Goal: Transaction & Acquisition: Purchase product/service

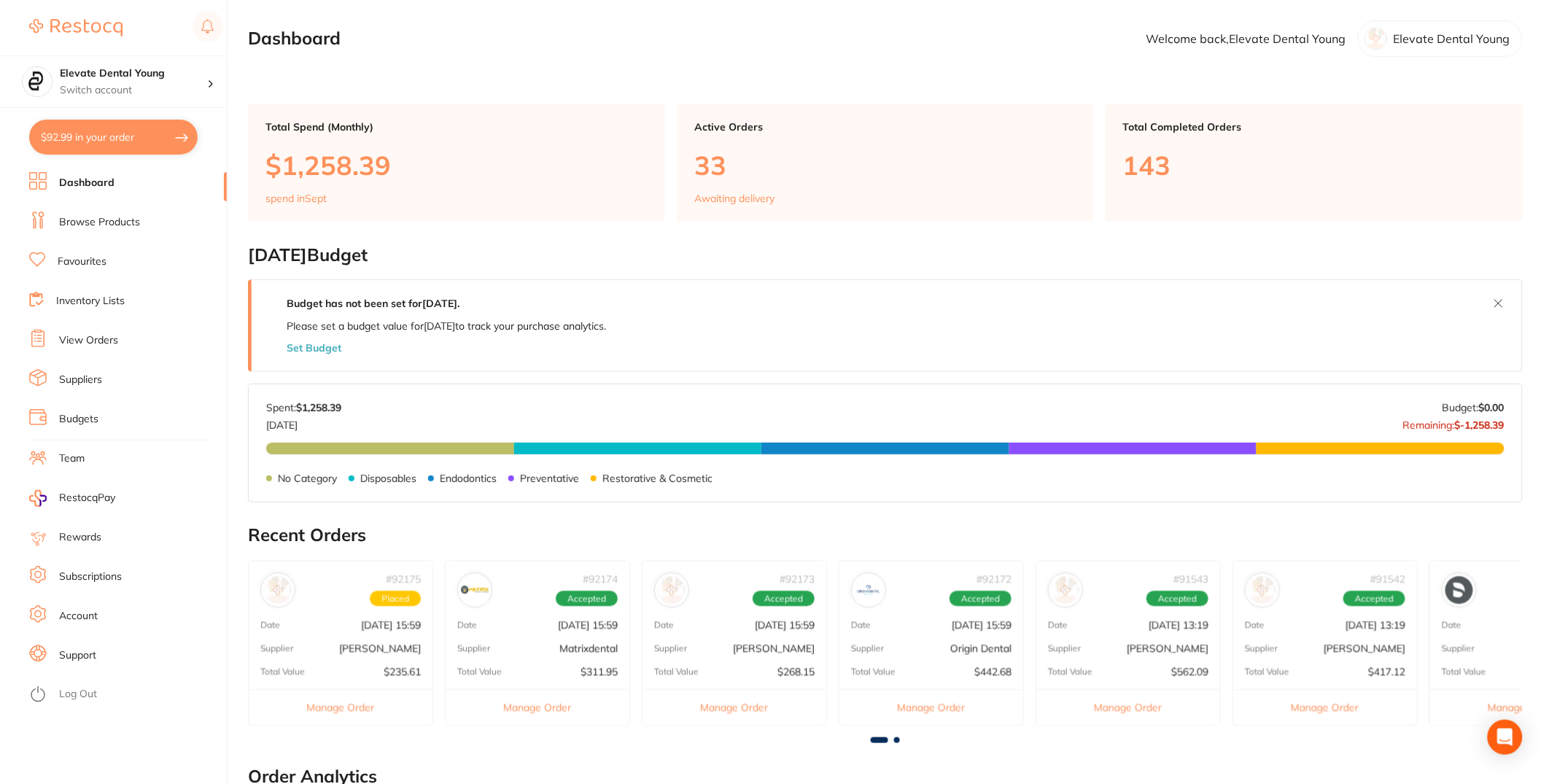
click at [142, 327] on ul "Dashboard Browse Products Favourites Inventory Lists View Orders Suppliers Budg…" at bounding box center [128, 478] width 198 height 612
click at [140, 330] on li "View Orders" at bounding box center [128, 340] width 198 height 22
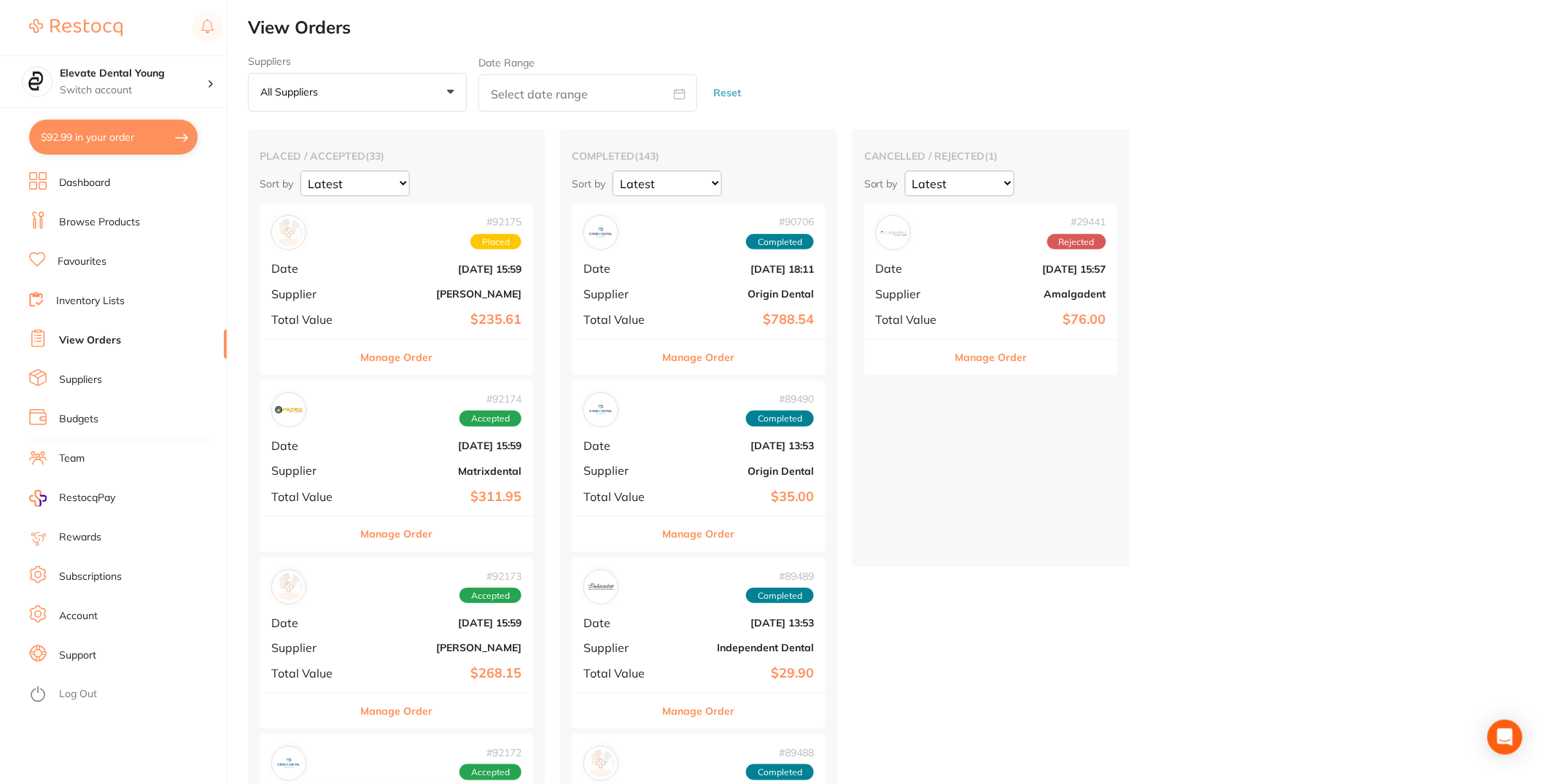
click at [396, 284] on div "# 92175 Placed Date Sept 1 2025, 15:59 Supplier Henry Schein Halas Total Value …" at bounding box center [396, 271] width 274 height 135
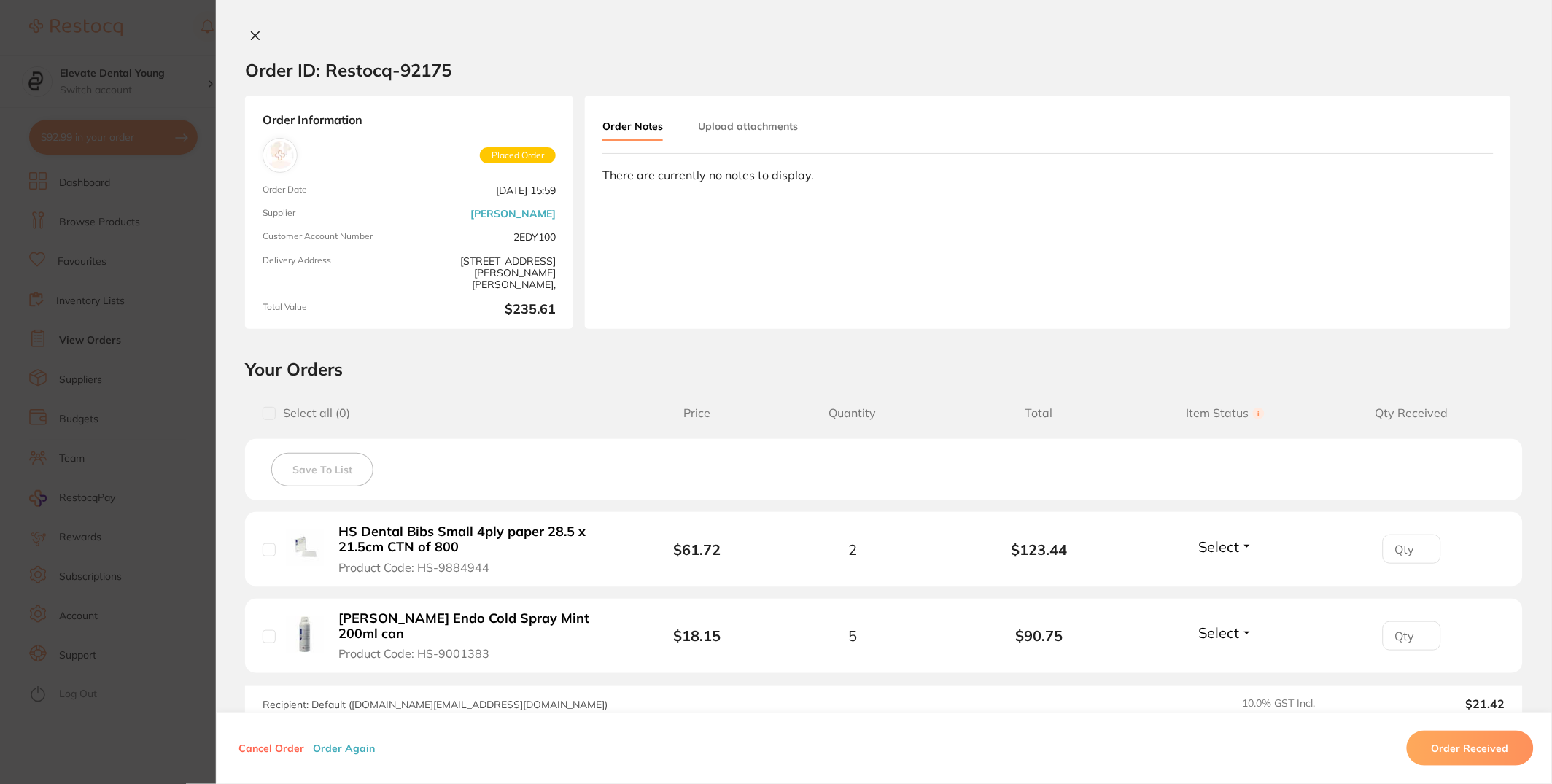
click at [344, 744] on button "Order Again" at bounding box center [344, 747] width 71 height 13
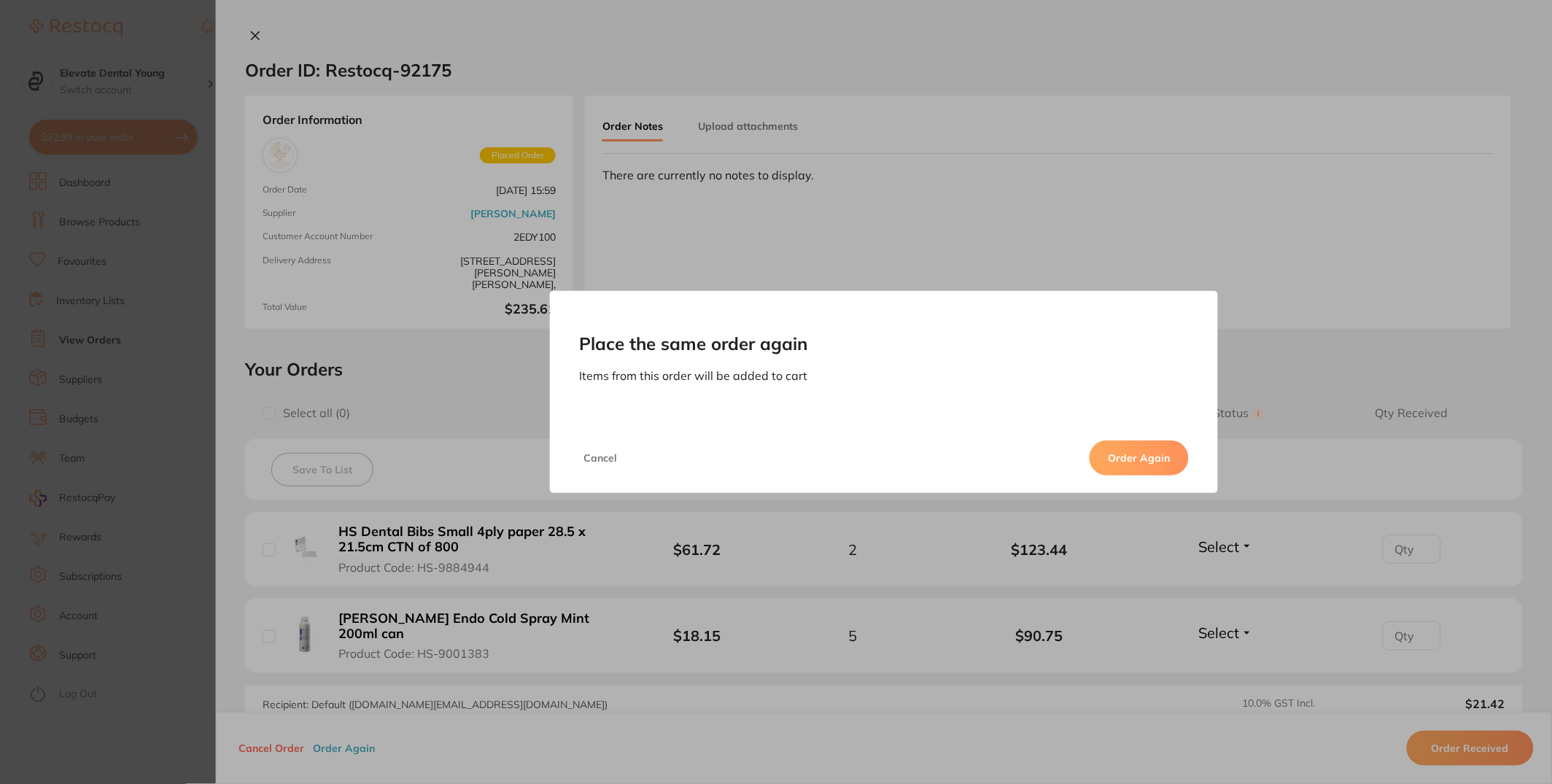
click at [1137, 453] on button "Order Again" at bounding box center [1139, 458] width 99 height 35
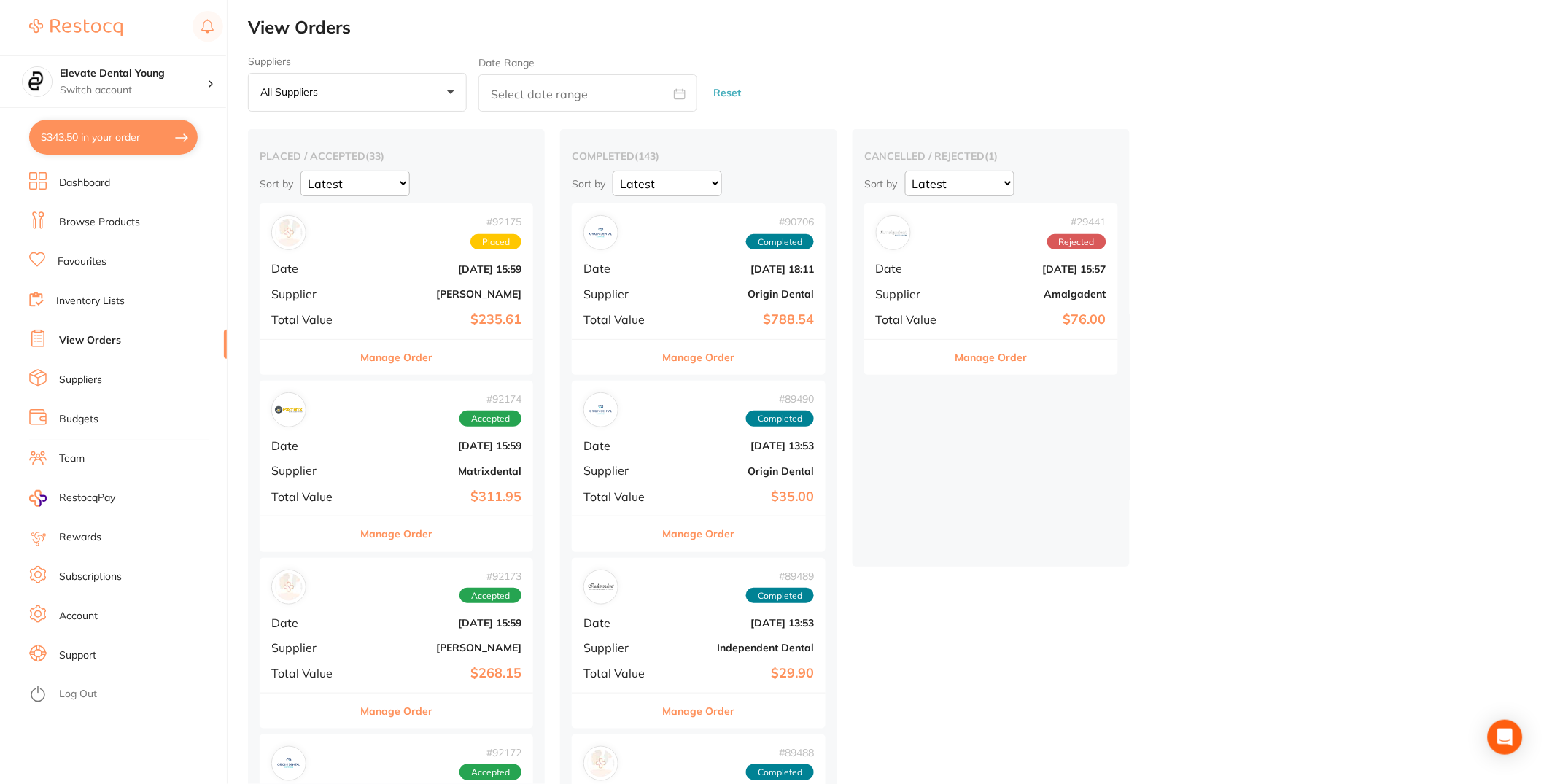
click at [144, 139] on button "$343.50 in your order" at bounding box center [114, 137] width 168 height 35
checkbox input "true"
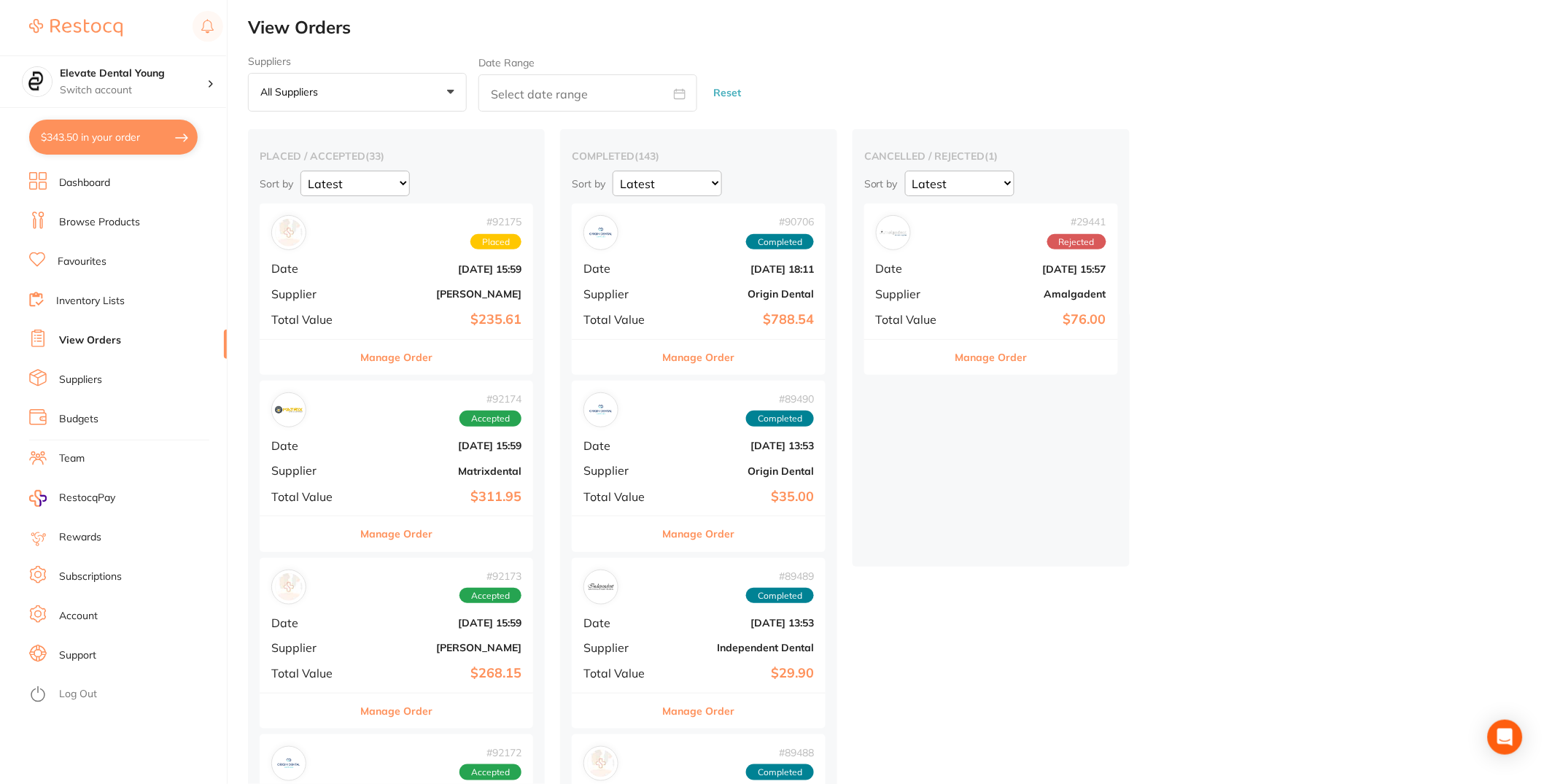
checkbox input "true"
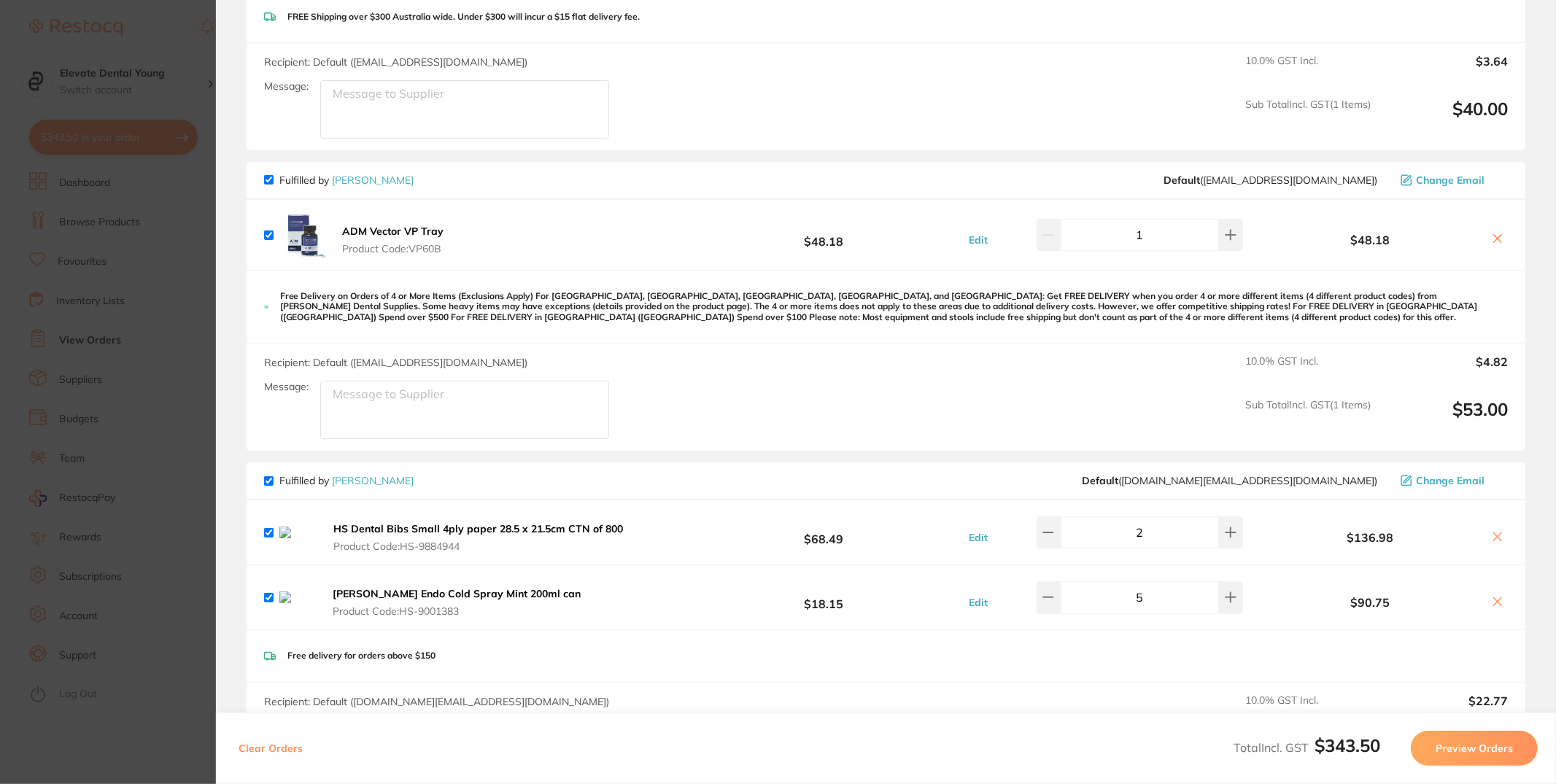
scroll to position [538, 0]
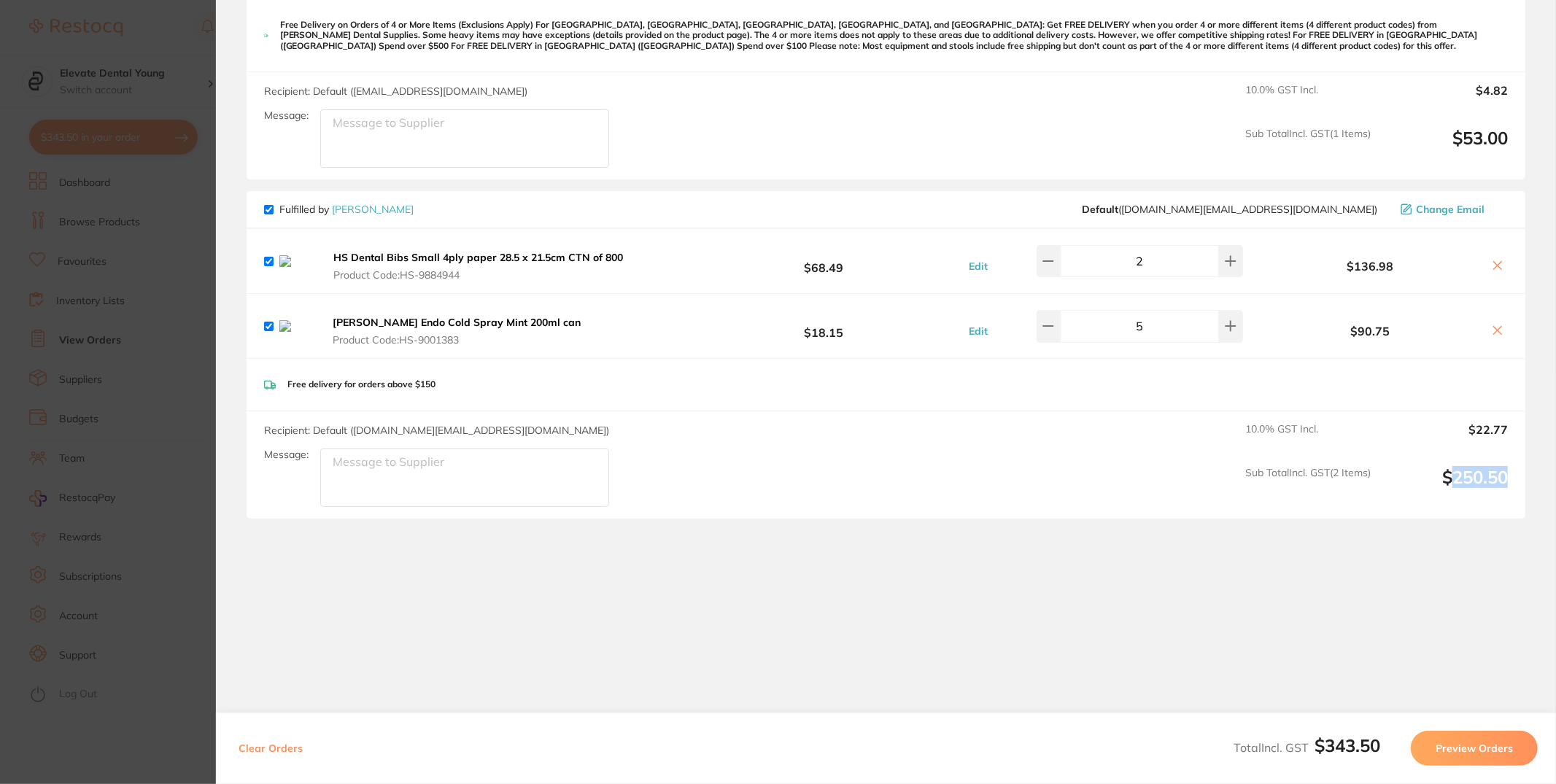
drag, startPoint x: 1446, startPoint y: 474, endPoint x: 1529, endPoint y: 474, distance: 83.0
type textarea "250.50"
click at [1529, 474] on section "Review Orders Your orders are being processed and we will notify you once we ha…" at bounding box center [886, 392] width 1340 height 784
copy output "250.50"
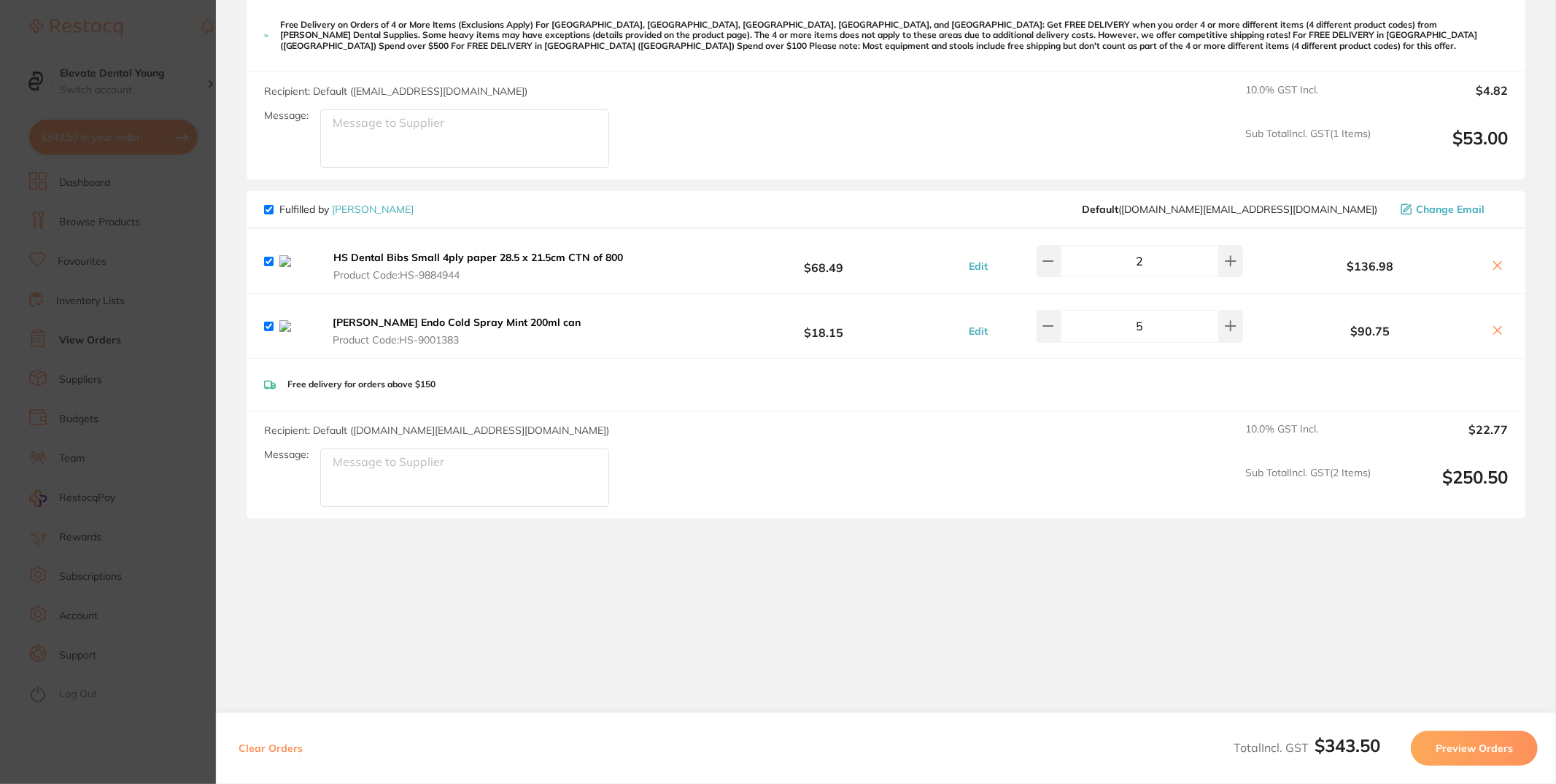
click at [132, 204] on section "Update RRP Set your pre negotiated price for this item. Item Agreed RRP (excl. …" at bounding box center [778, 392] width 1556 height 784
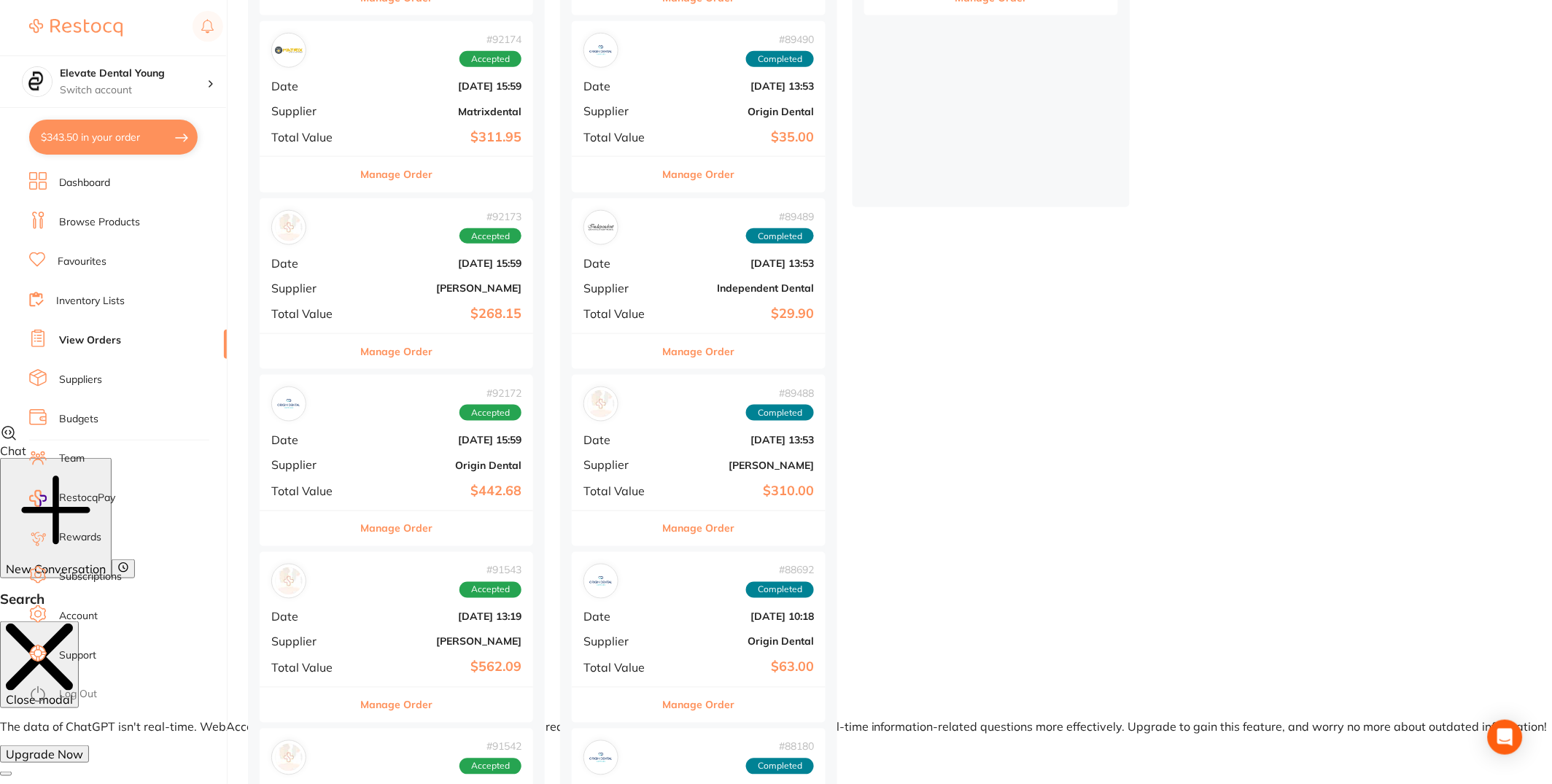
scroll to position [0, 0]
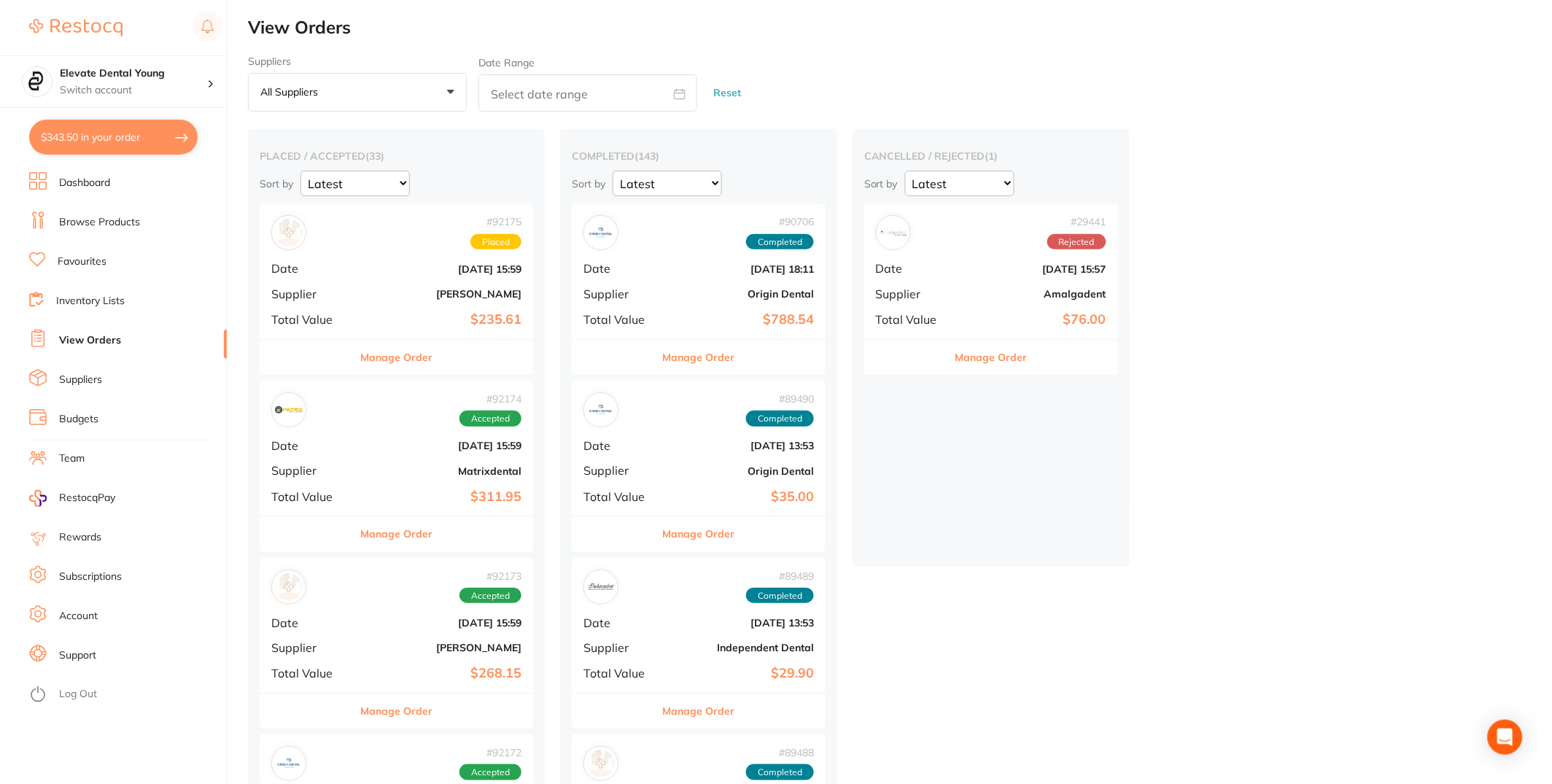
click at [388, 299] on b "[PERSON_NAME]" at bounding box center [441, 294] width 159 height 12
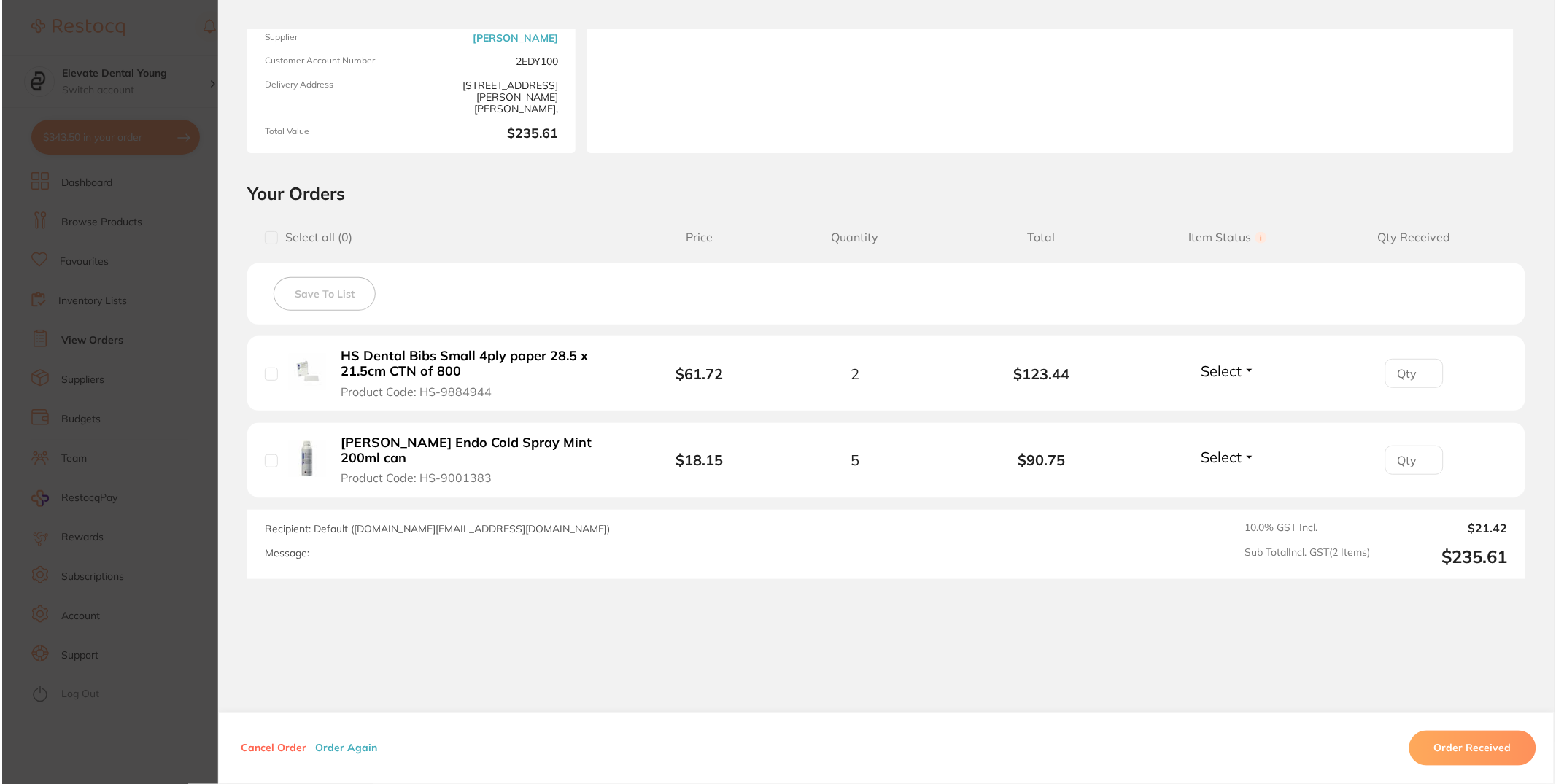
scroll to position [187, 0]
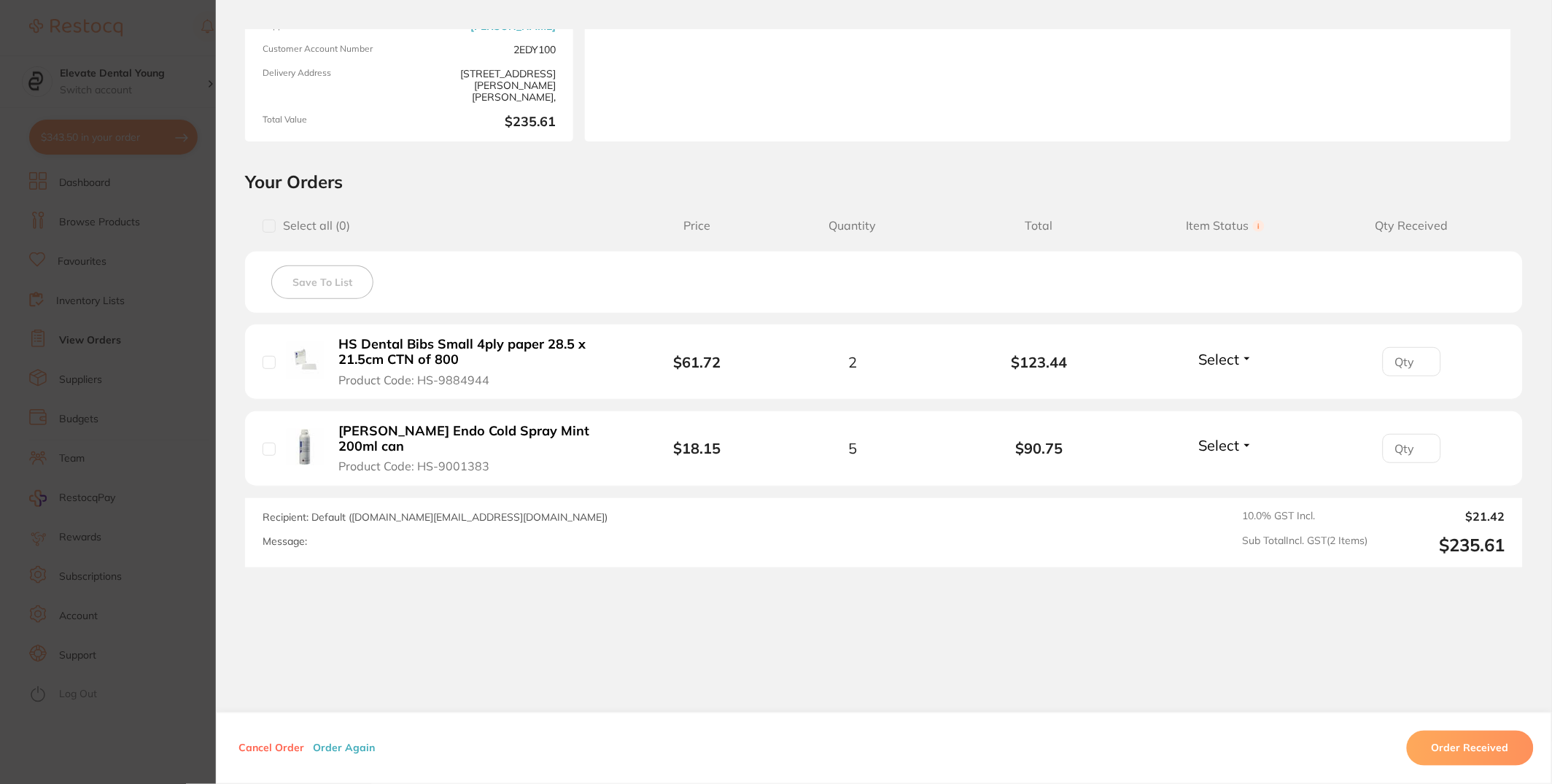
drag, startPoint x: 417, startPoint y: 465, endPoint x: 453, endPoint y: 466, distance: 36.0
click at [453, 466] on span "Product Code: HS-9001383" at bounding box center [414, 465] width 151 height 13
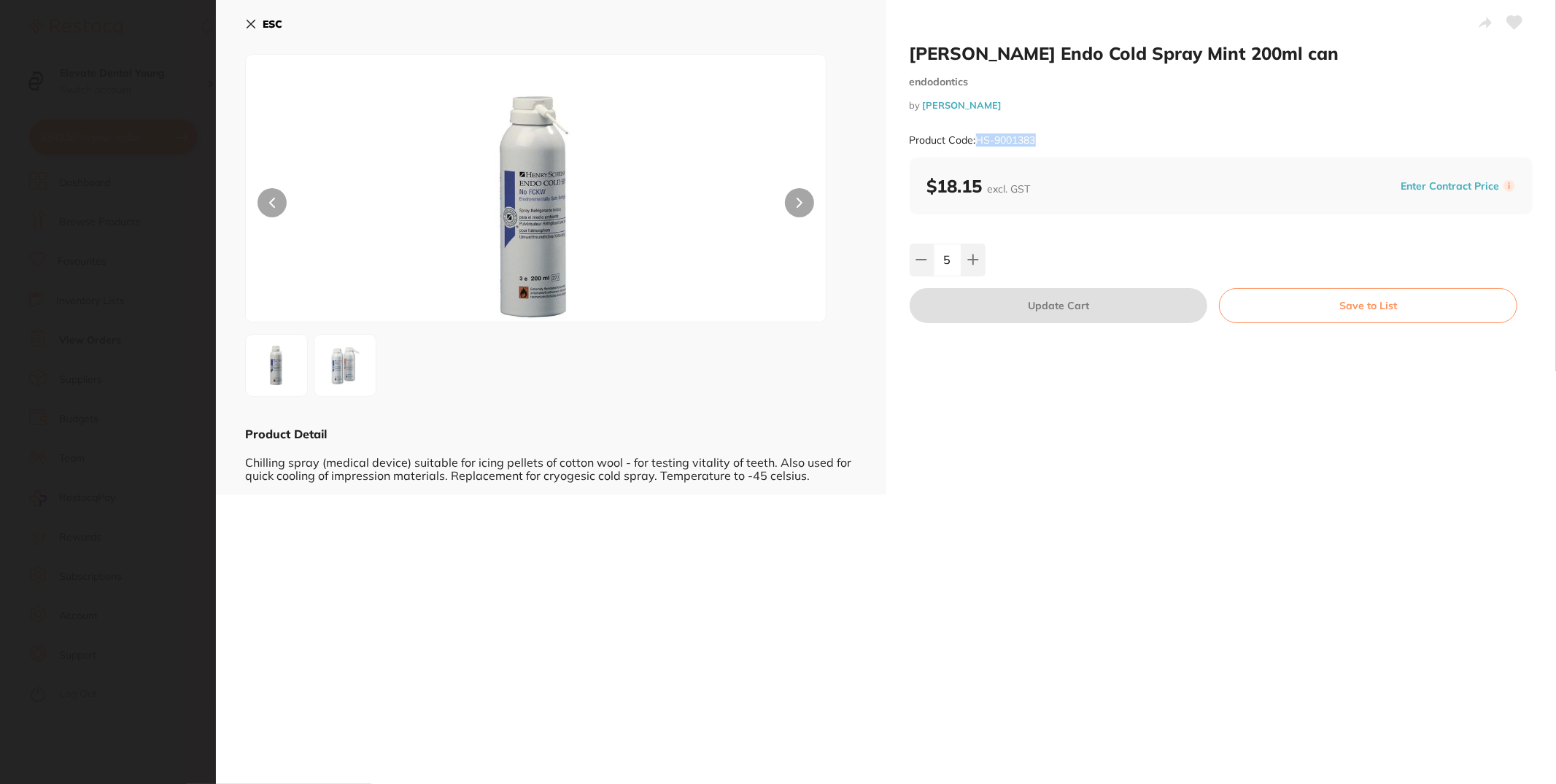
drag, startPoint x: 999, startPoint y: 137, endPoint x: 1056, endPoint y: 135, distance: 57.0
click at [1056, 135] on div "Product Code: HS-9001383" at bounding box center [1221, 141] width 623 height 36
copy small "HS-9001383"
click at [264, 28] on b "ESC" at bounding box center [272, 23] width 20 height 13
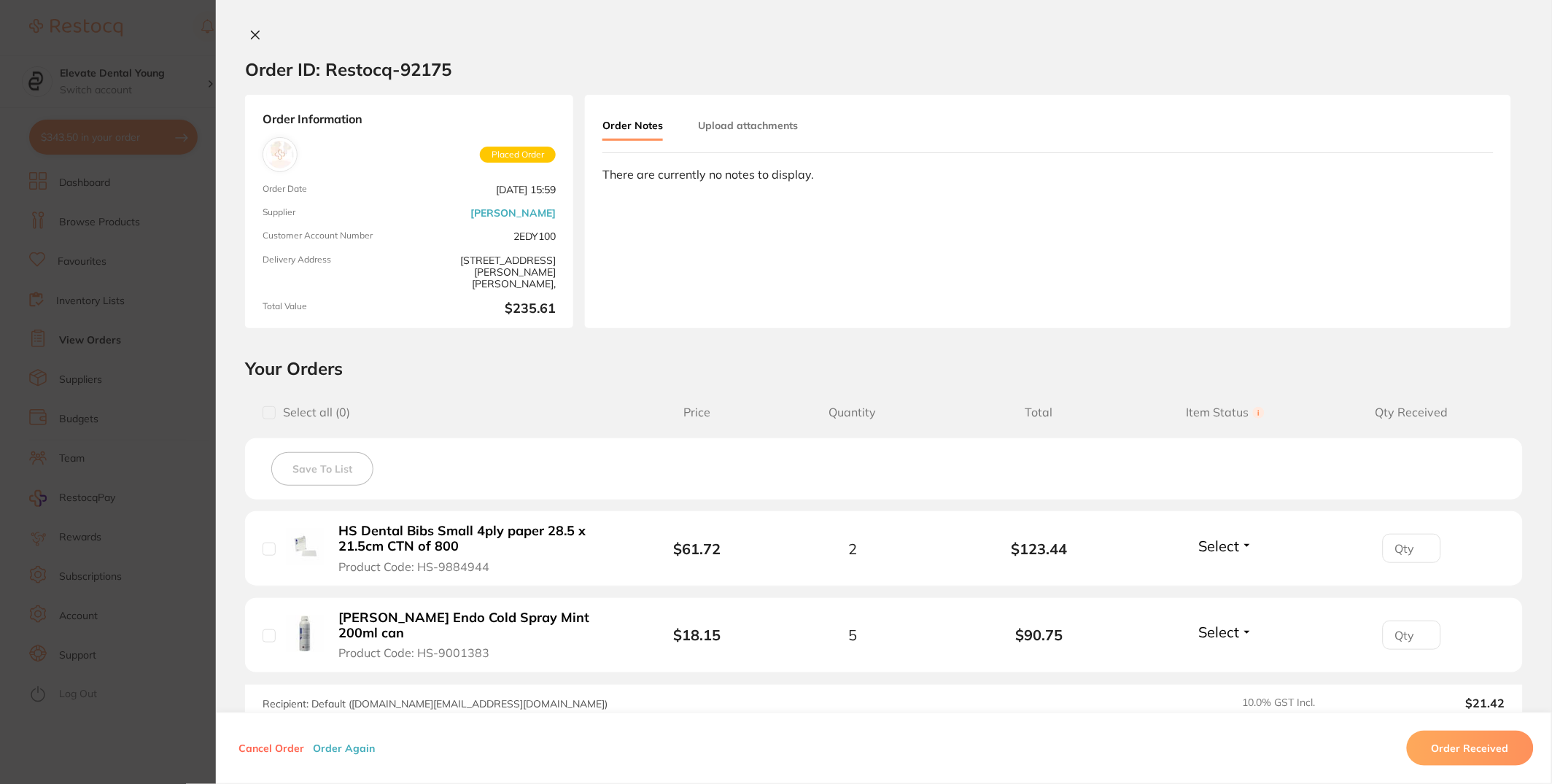
scroll to position [0, 0]
click at [256, 31] on icon at bounding box center [256, 36] width 12 height 12
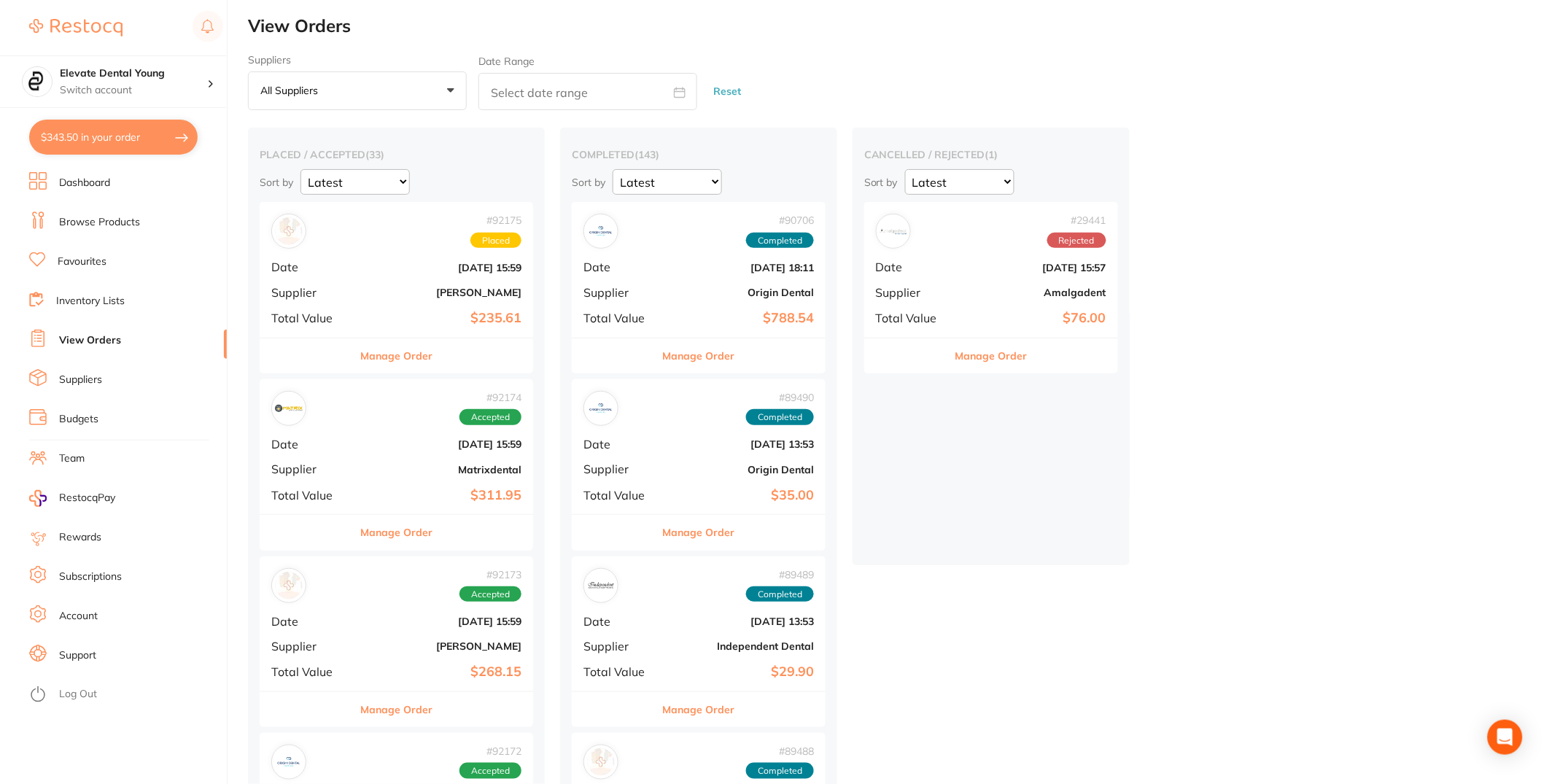
click at [105, 178] on link "Dashboard" at bounding box center [85, 183] width 51 height 14
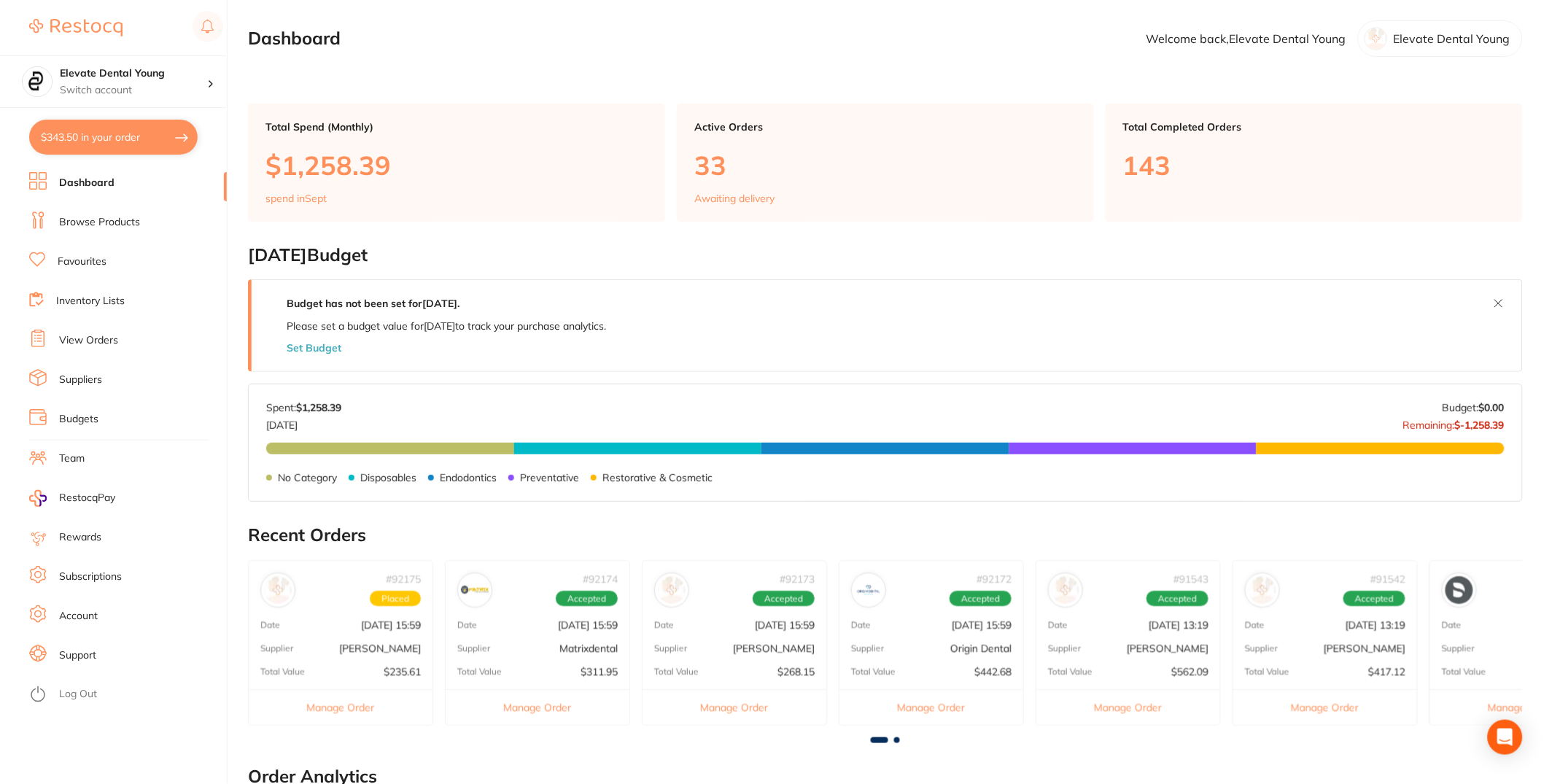
click at [113, 135] on button "$343.50 in your order" at bounding box center [114, 137] width 168 height 35
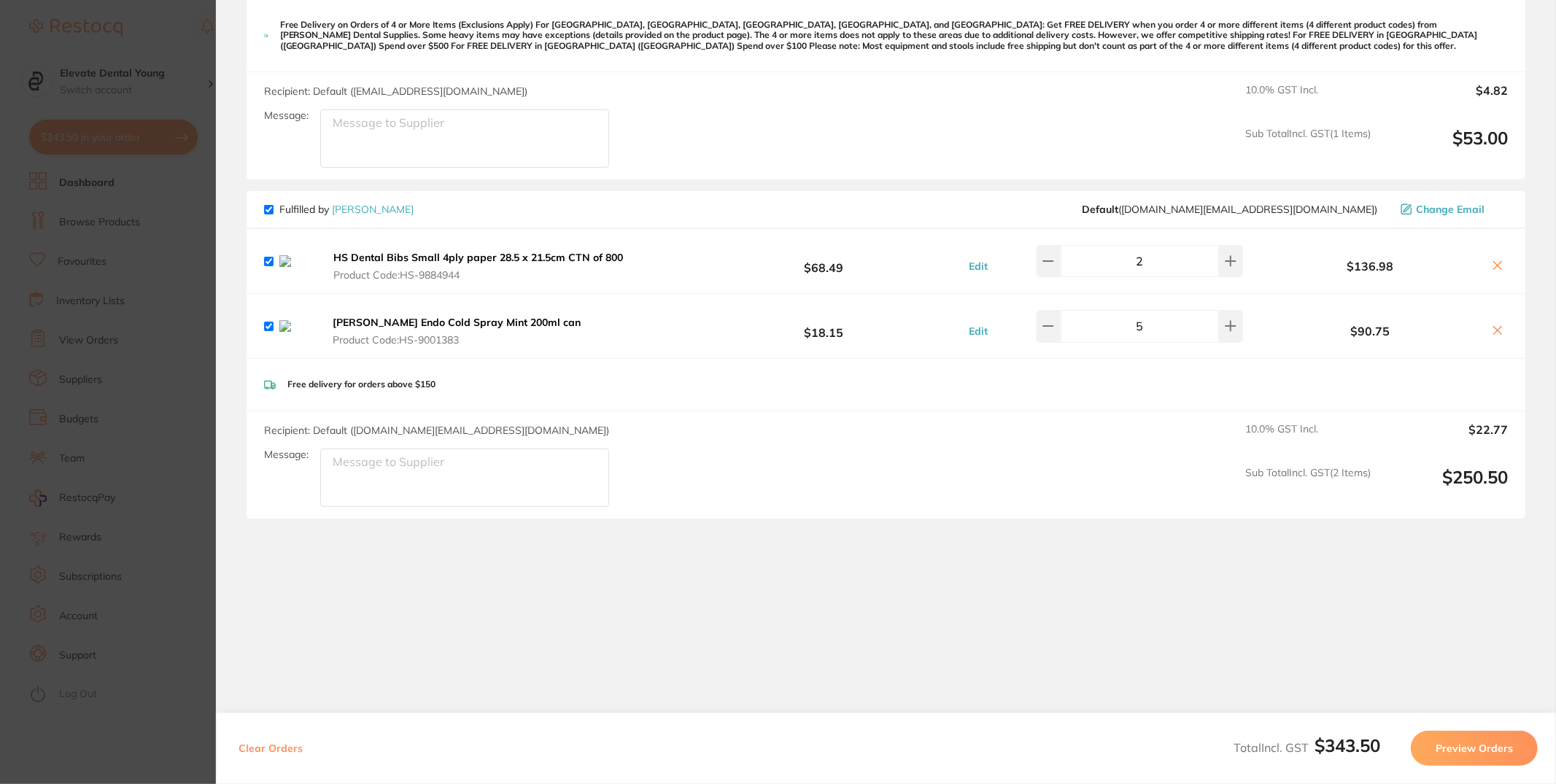
click at [1495, 259] on icon at bounding box center [1498, 265] width 12 height 12
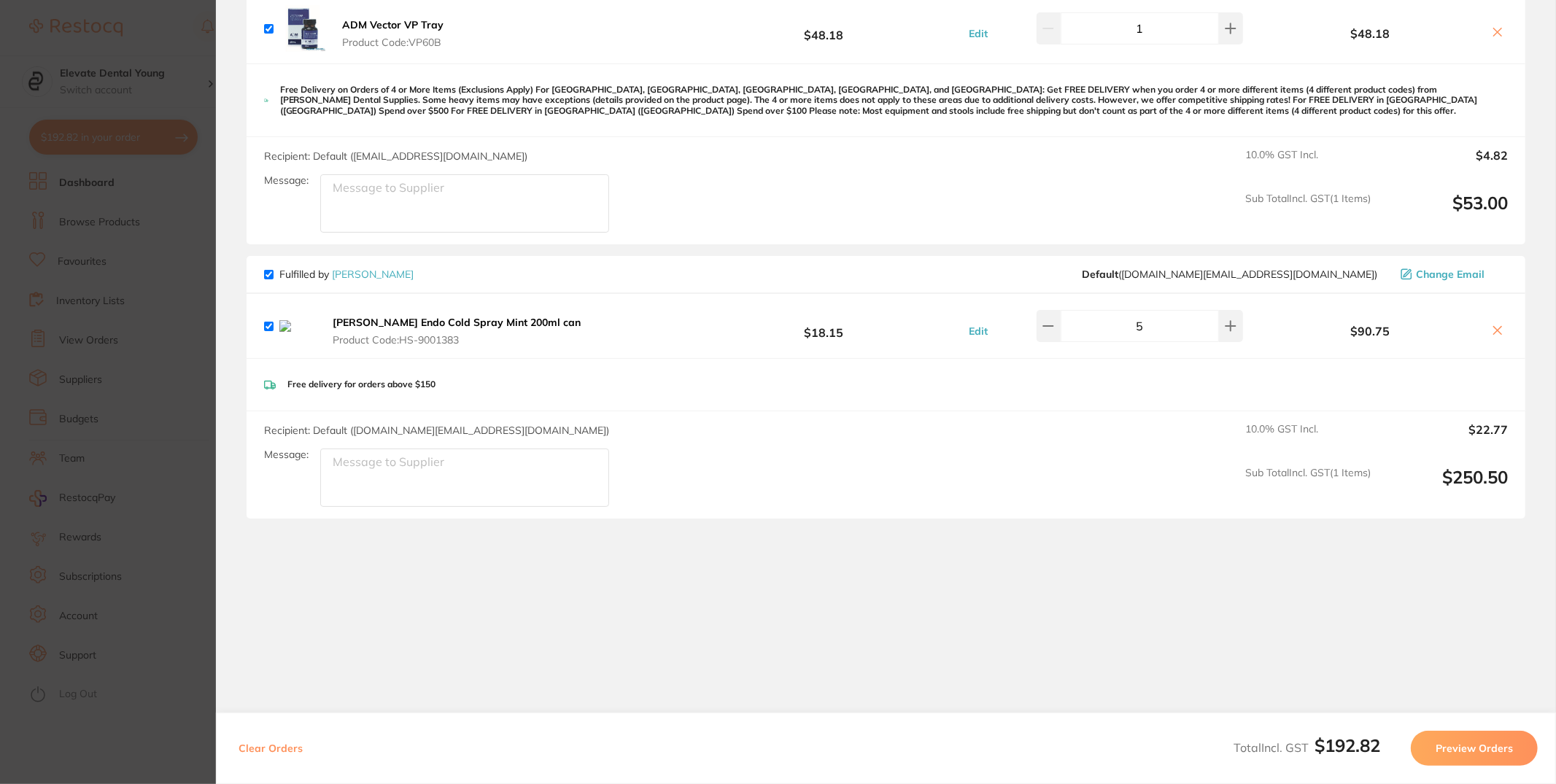
click at [1499, 329] on icon at bounding box center [1498, 331] width 12 height 12
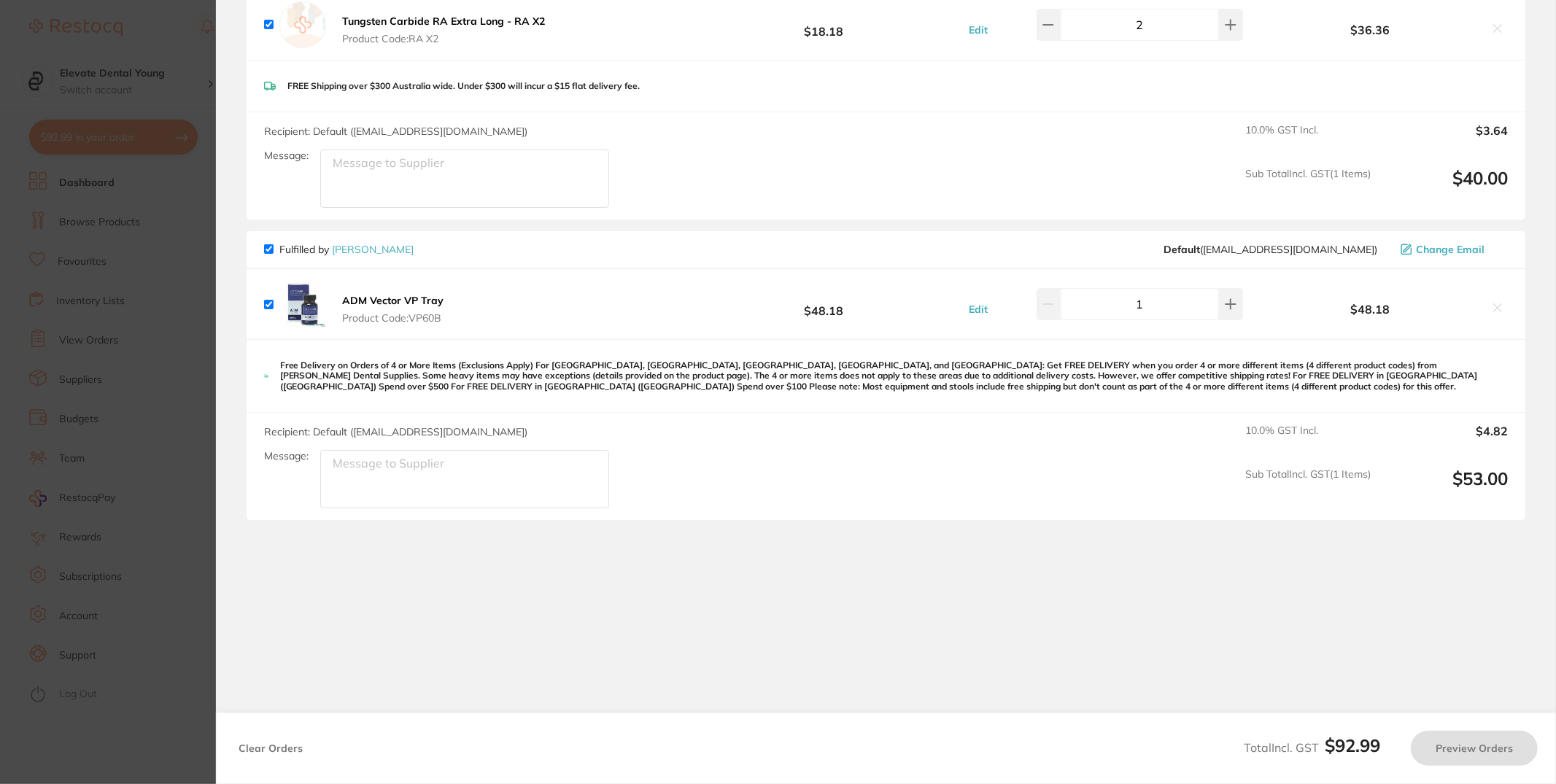
checkbox input "true"
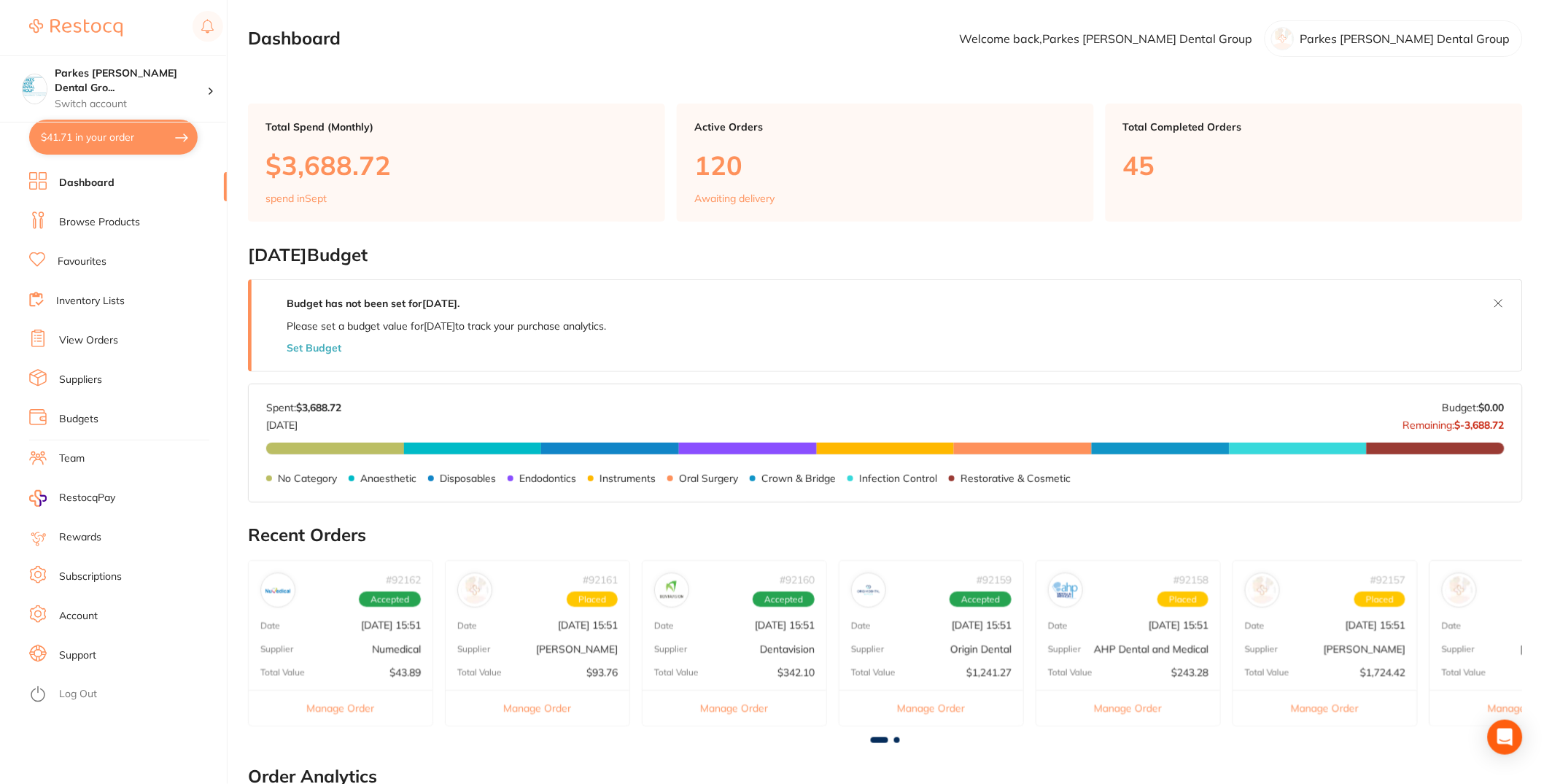
click at [112, 350] on li "View Orders" at bounding box center [128, 340] width 198 height 22
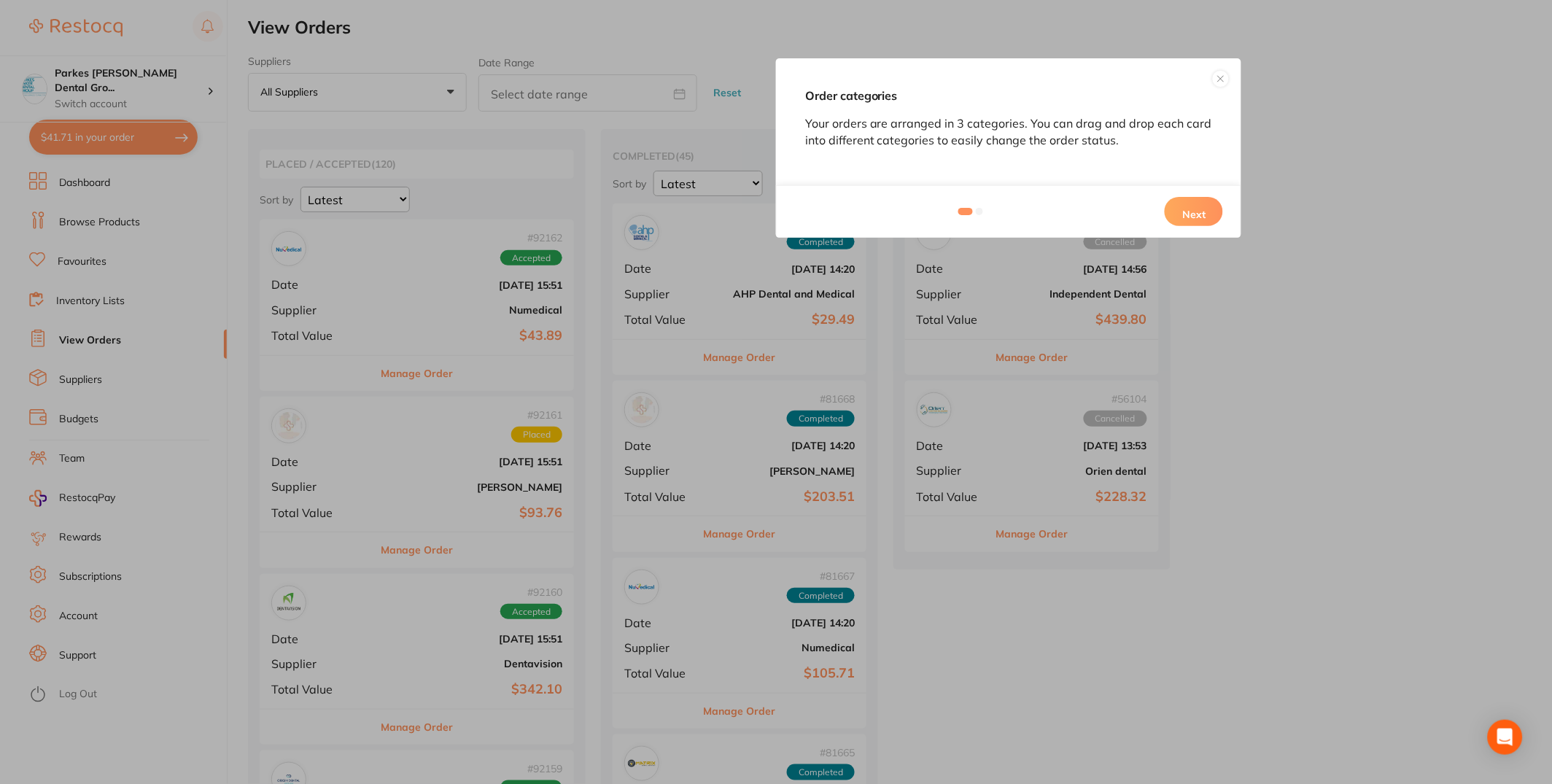
click at [1226, 74] on button at bounding box center [1220, 78] width 17 height 17
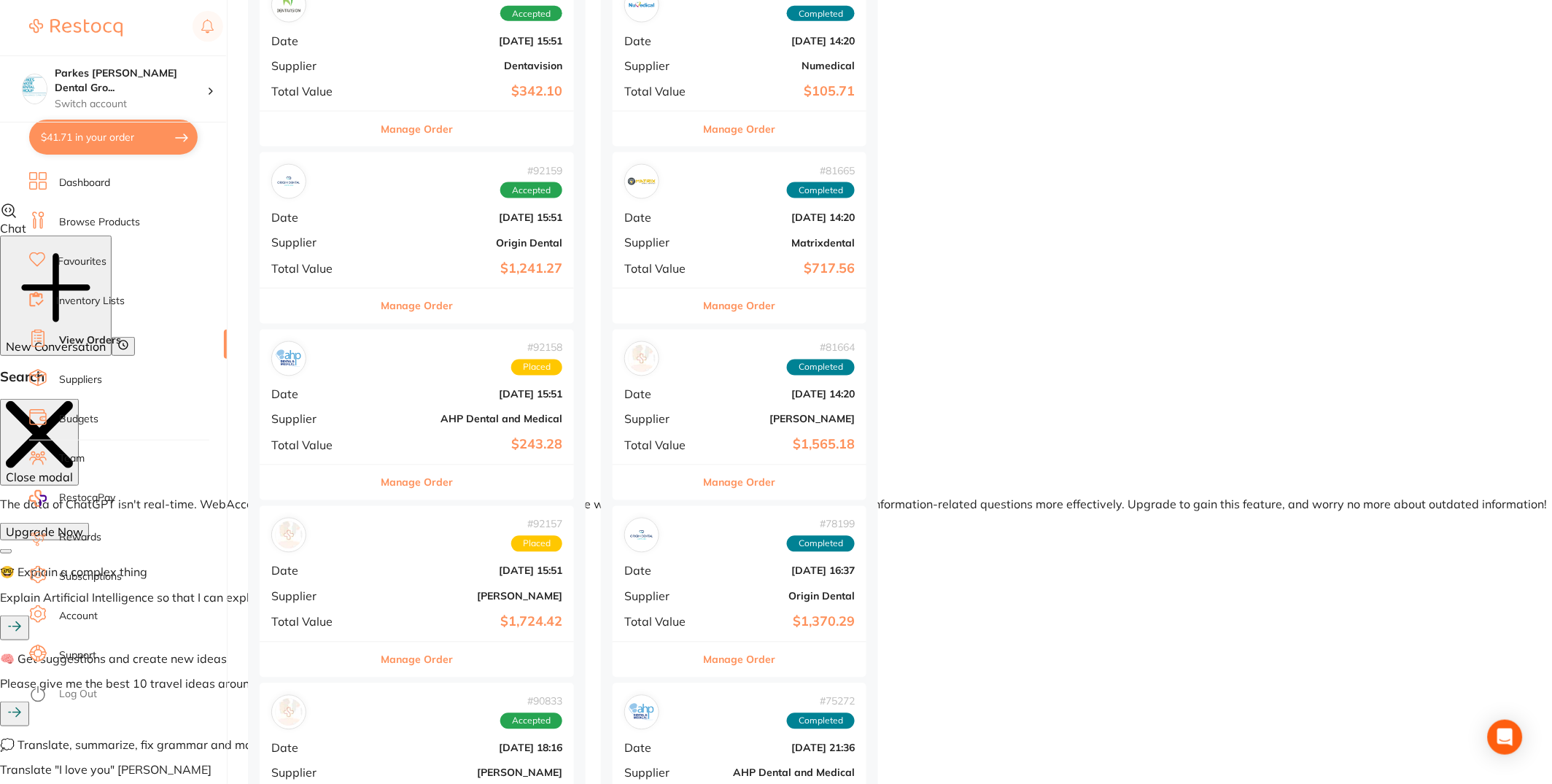
scroll to position [585, 0]
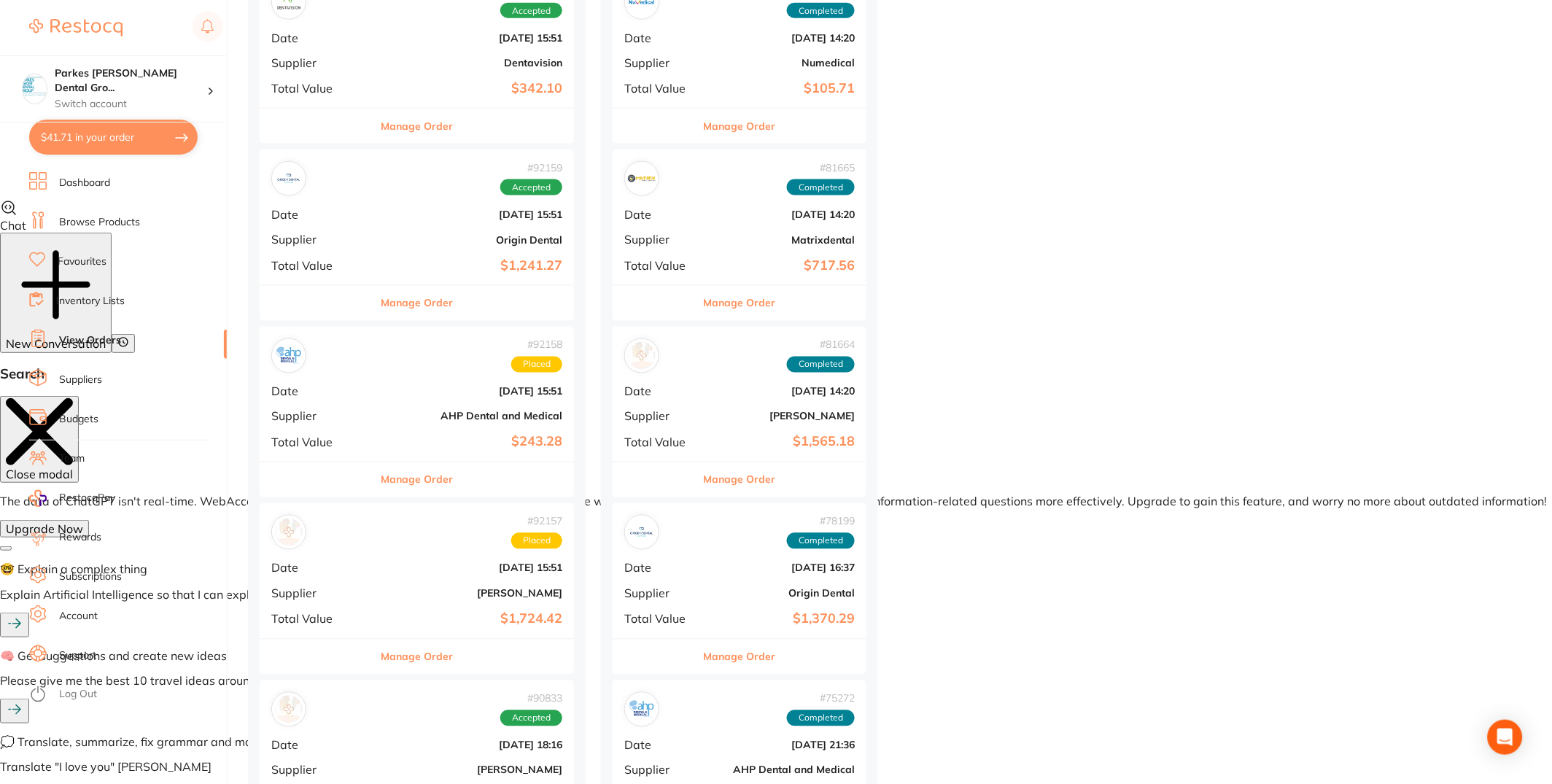
click at [434, 583] on div "# 92157 Placed Date Sept 1 2025, 15:51 Supplier Henry Schein Halas Total Value …" at bounding box center [417, 570] width 314 height 135
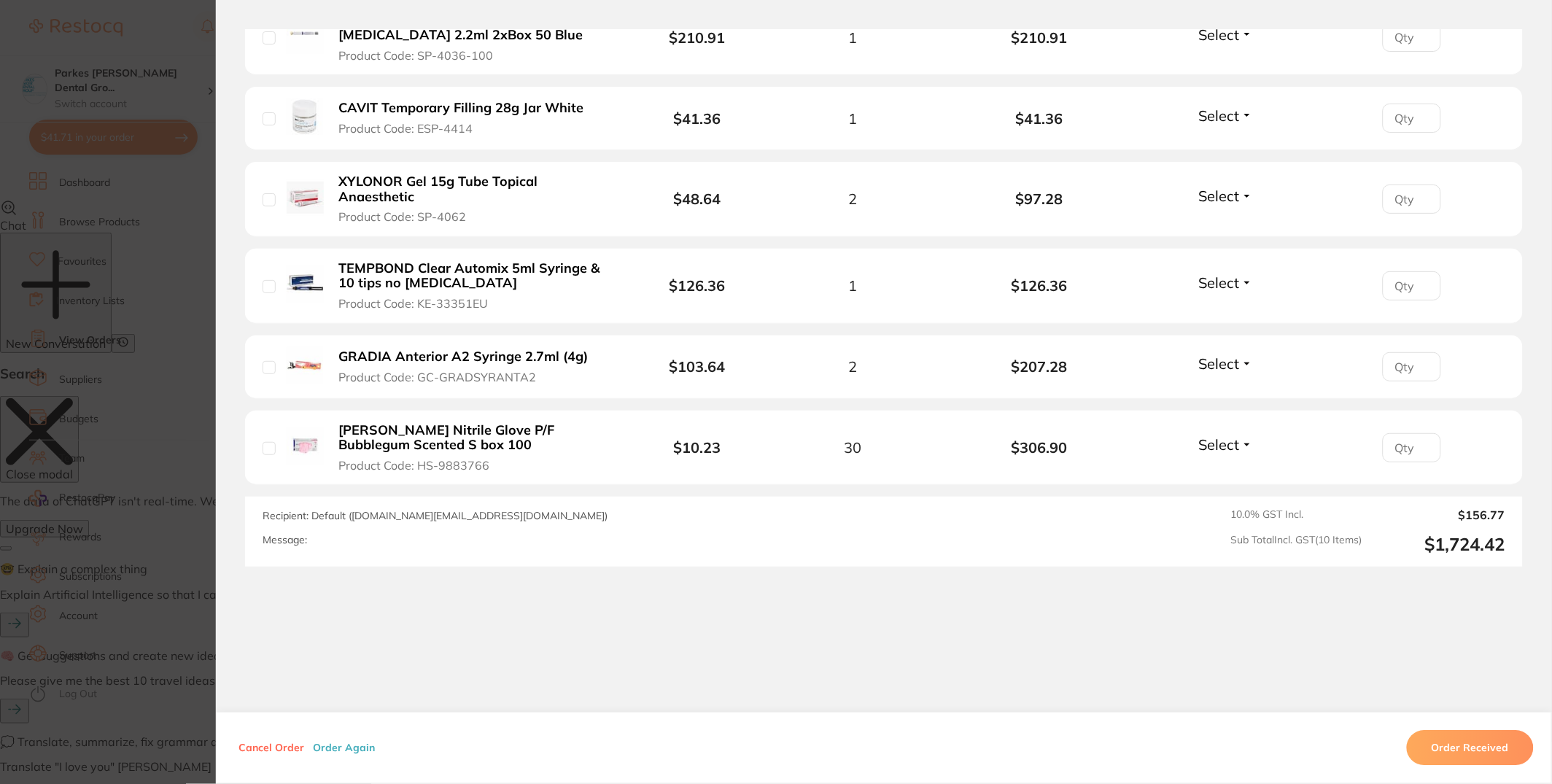
scroll to position [859, 0]
click at [343, 751] on button "Order Again" at bounding box center [344, 747] width 71 height 13
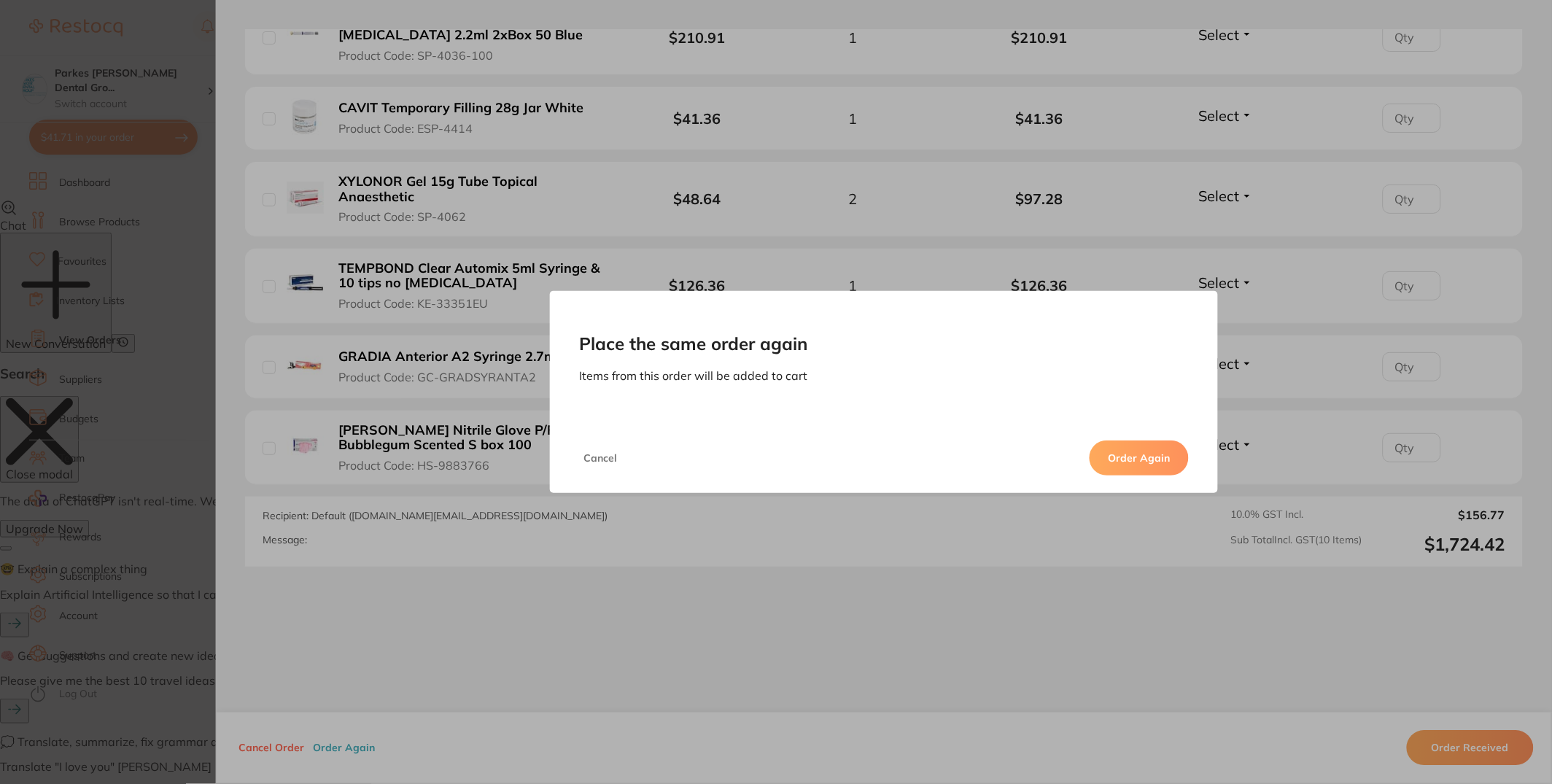
click at [1138, 456] on button "Order Again" at bounding box center [1139, 458] width 99 height 35
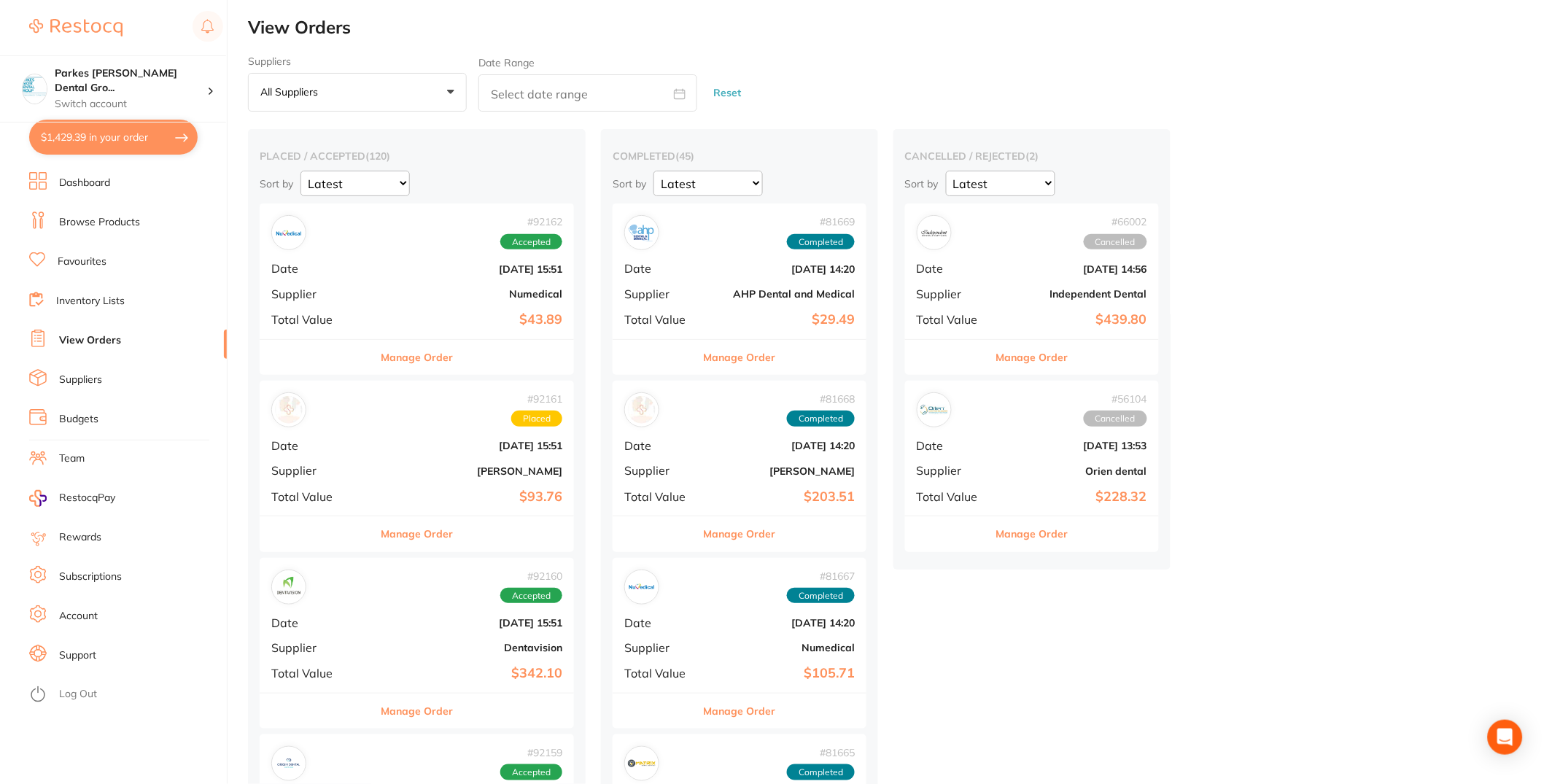
click at [110, 147] on button "$1,429.39 in your order" at bounding box center [114, 137] width 168 height 35
checkbox input "true"
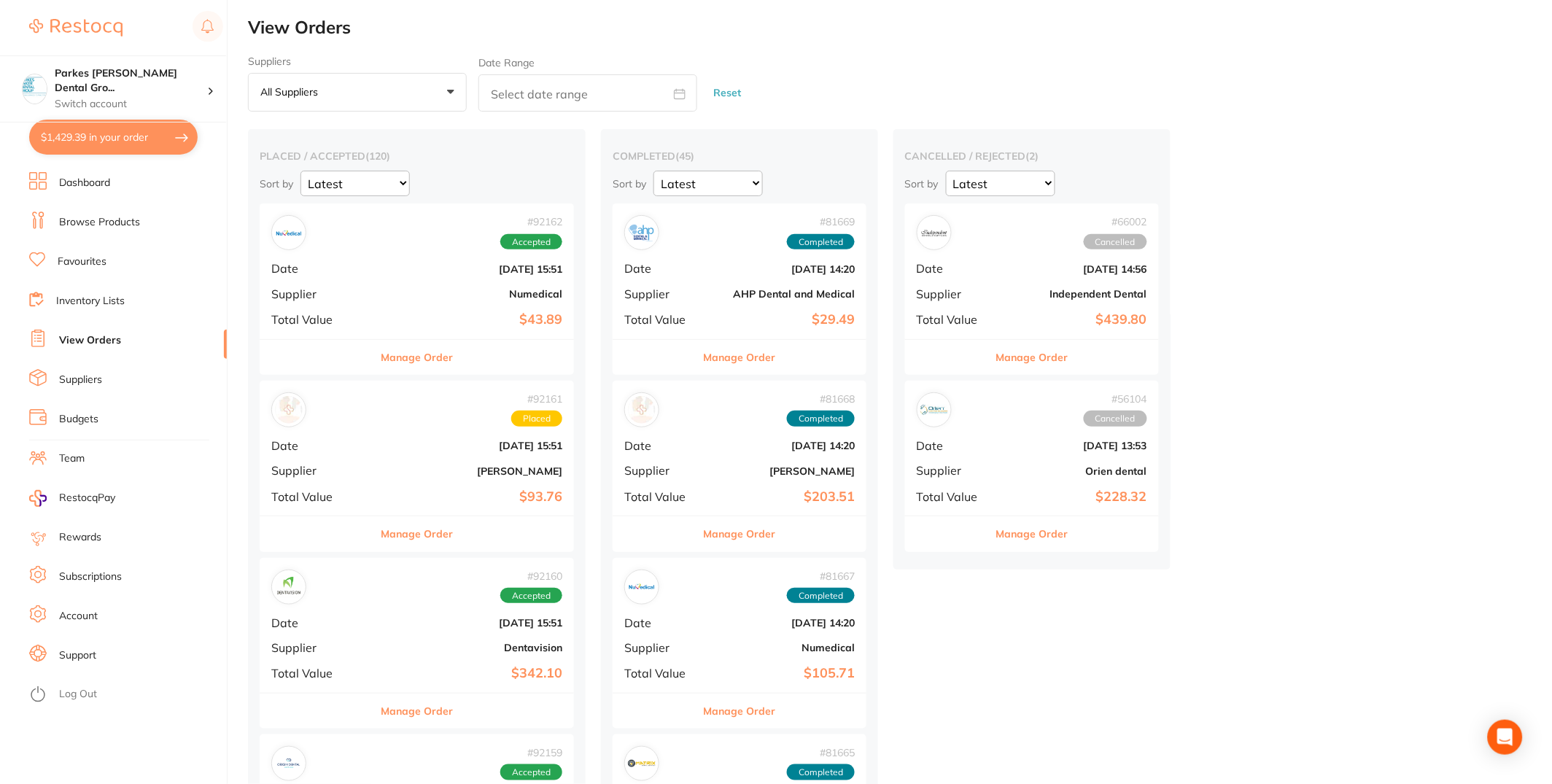
checkbox input "true"
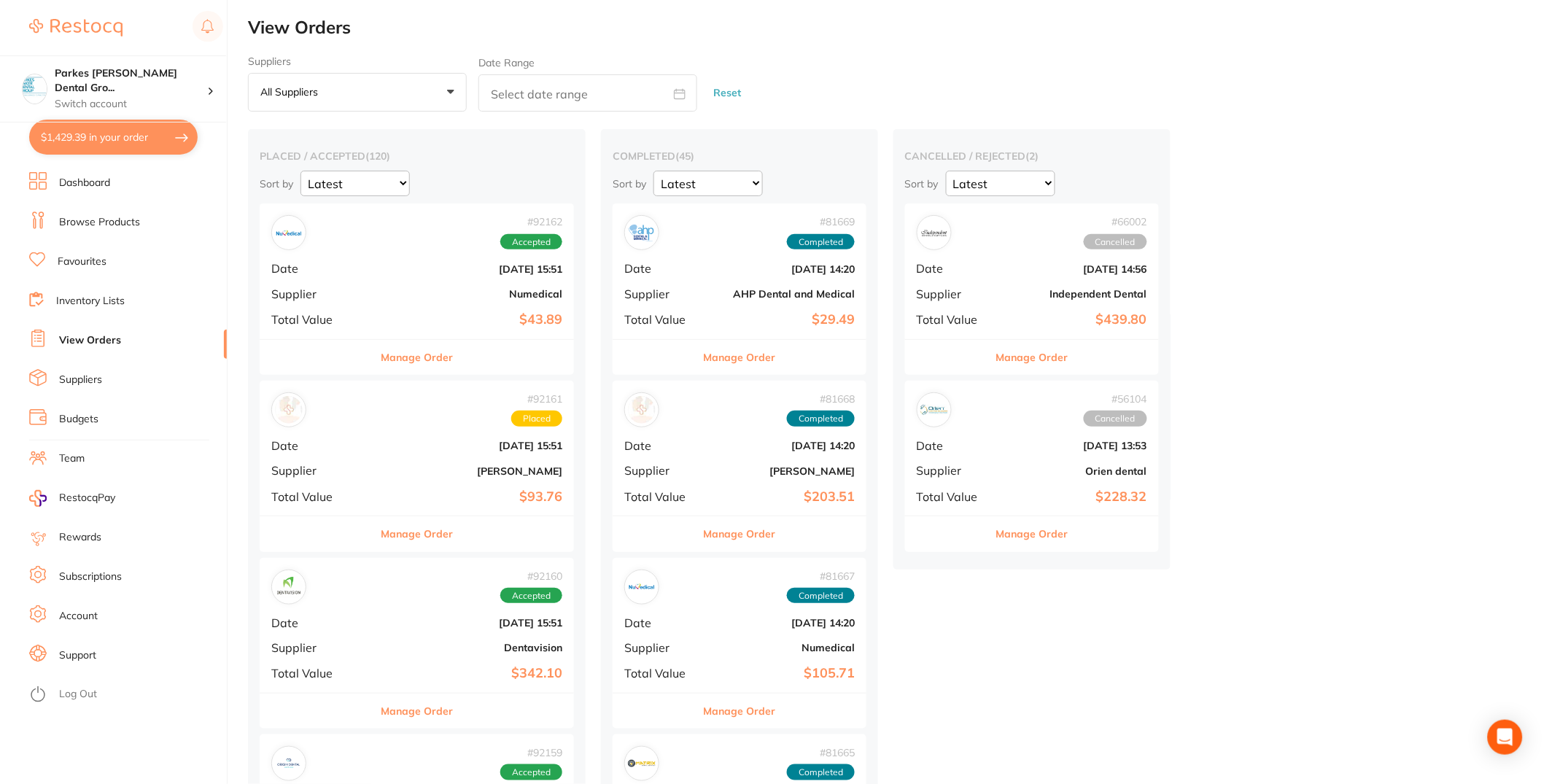
checkbox input "true"
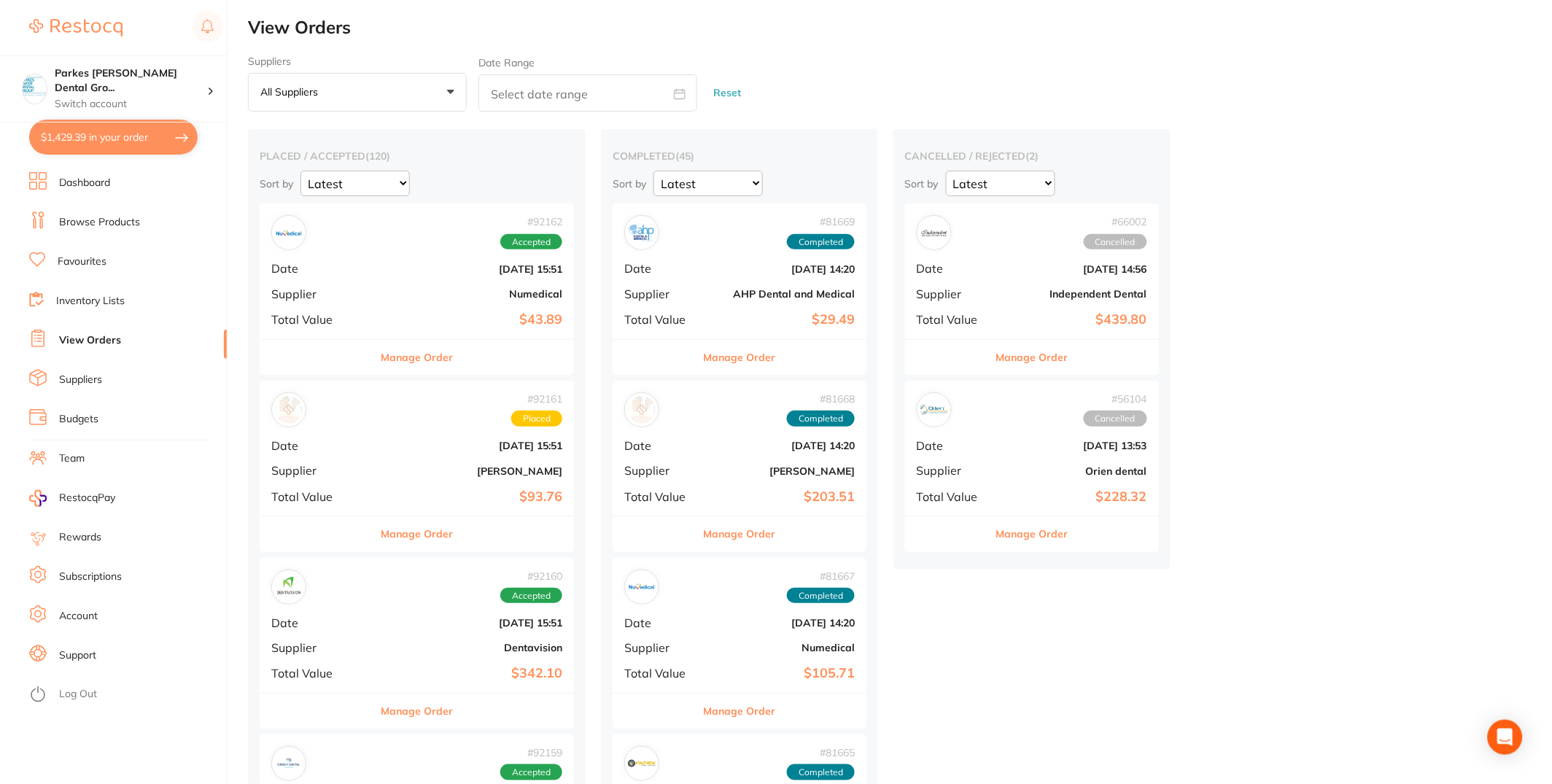
checkbox input "true"
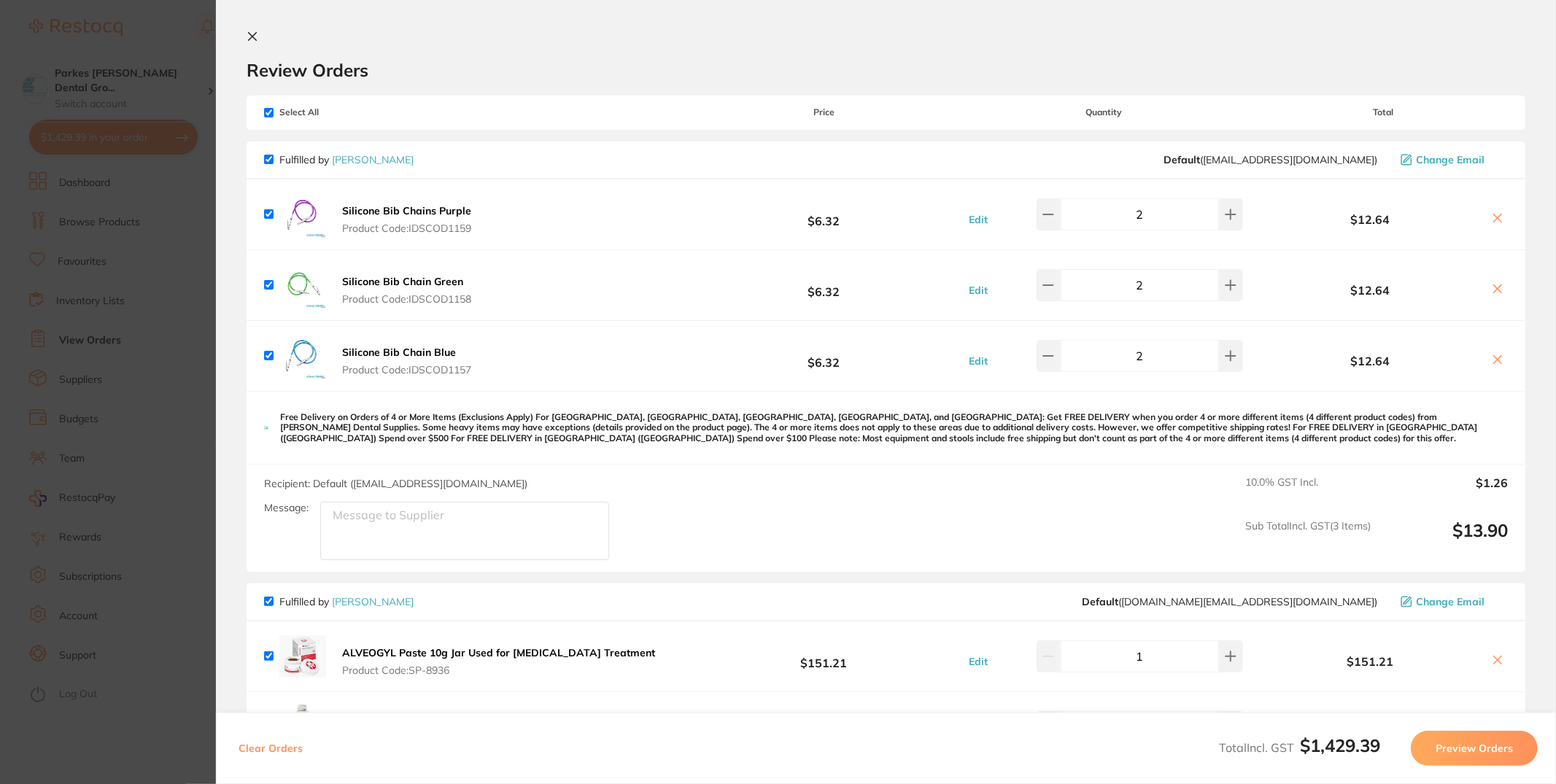
click at [266, 156] on input "checkbox" at bounding box center [268, 159] width 10 height 10
checkbox input "false"
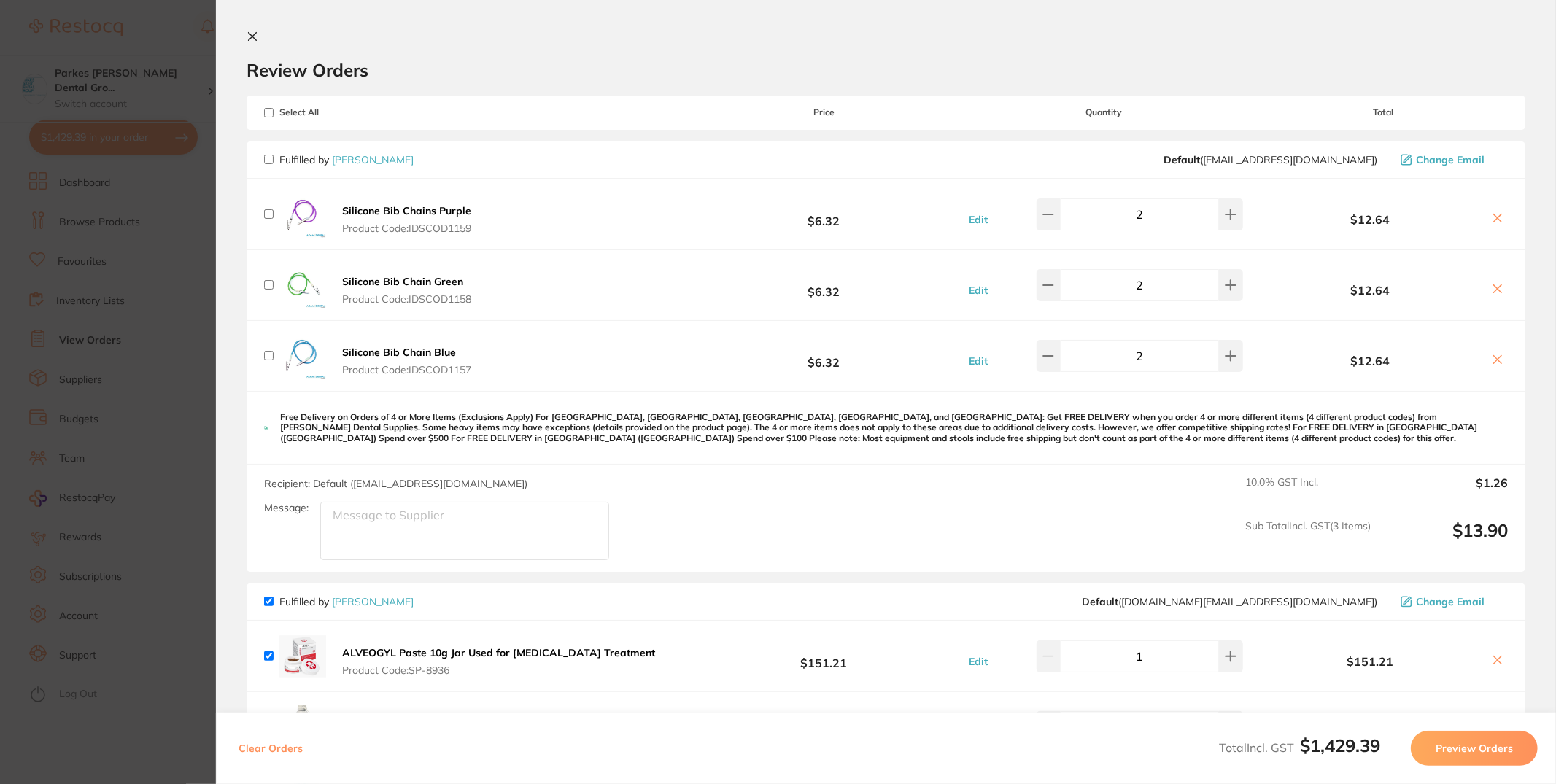
checkbox input "false"
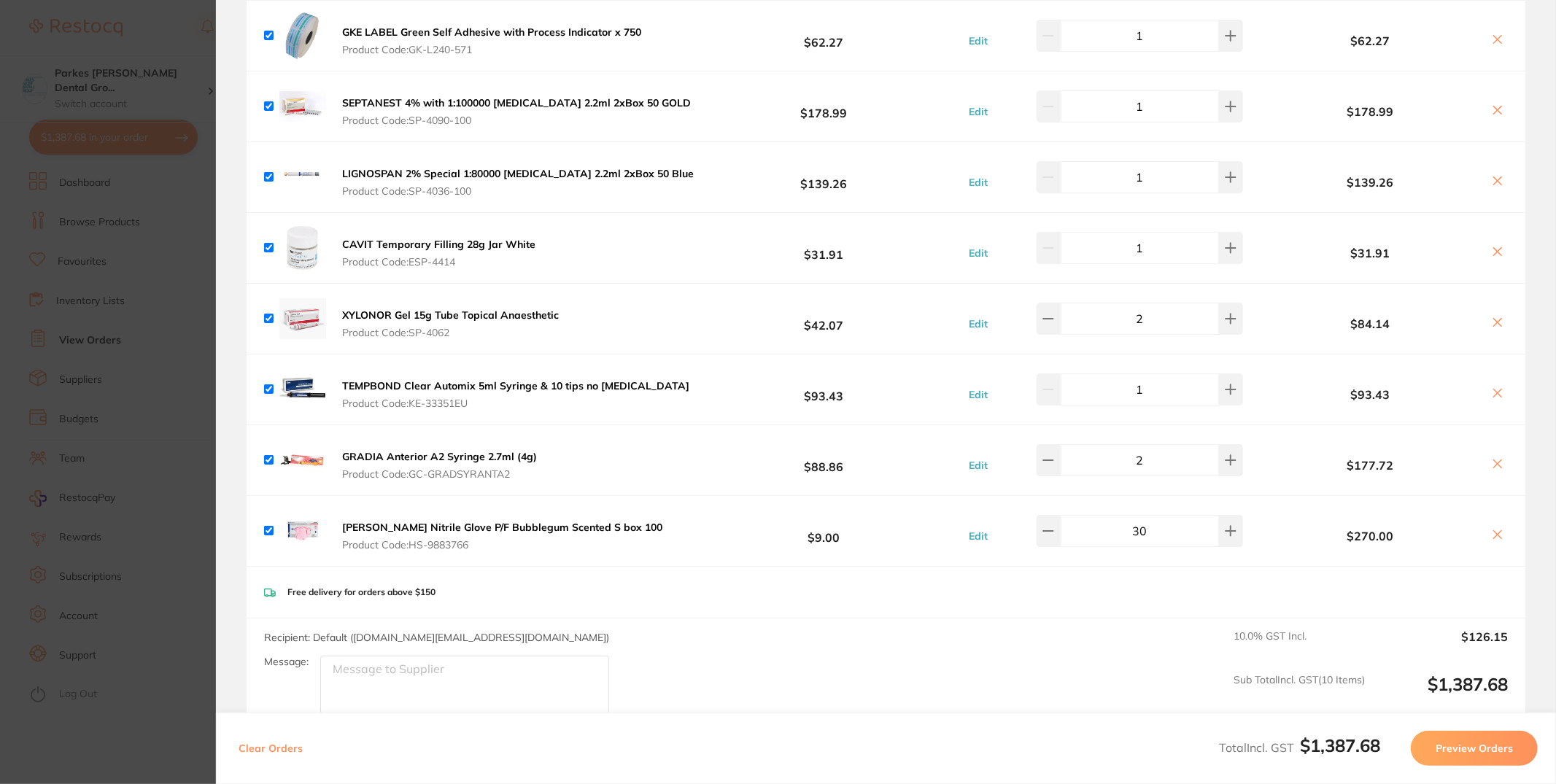
click at [1492, 749] on button "Preview Orders" at bounding box center [1474, 748] width 127 height 35
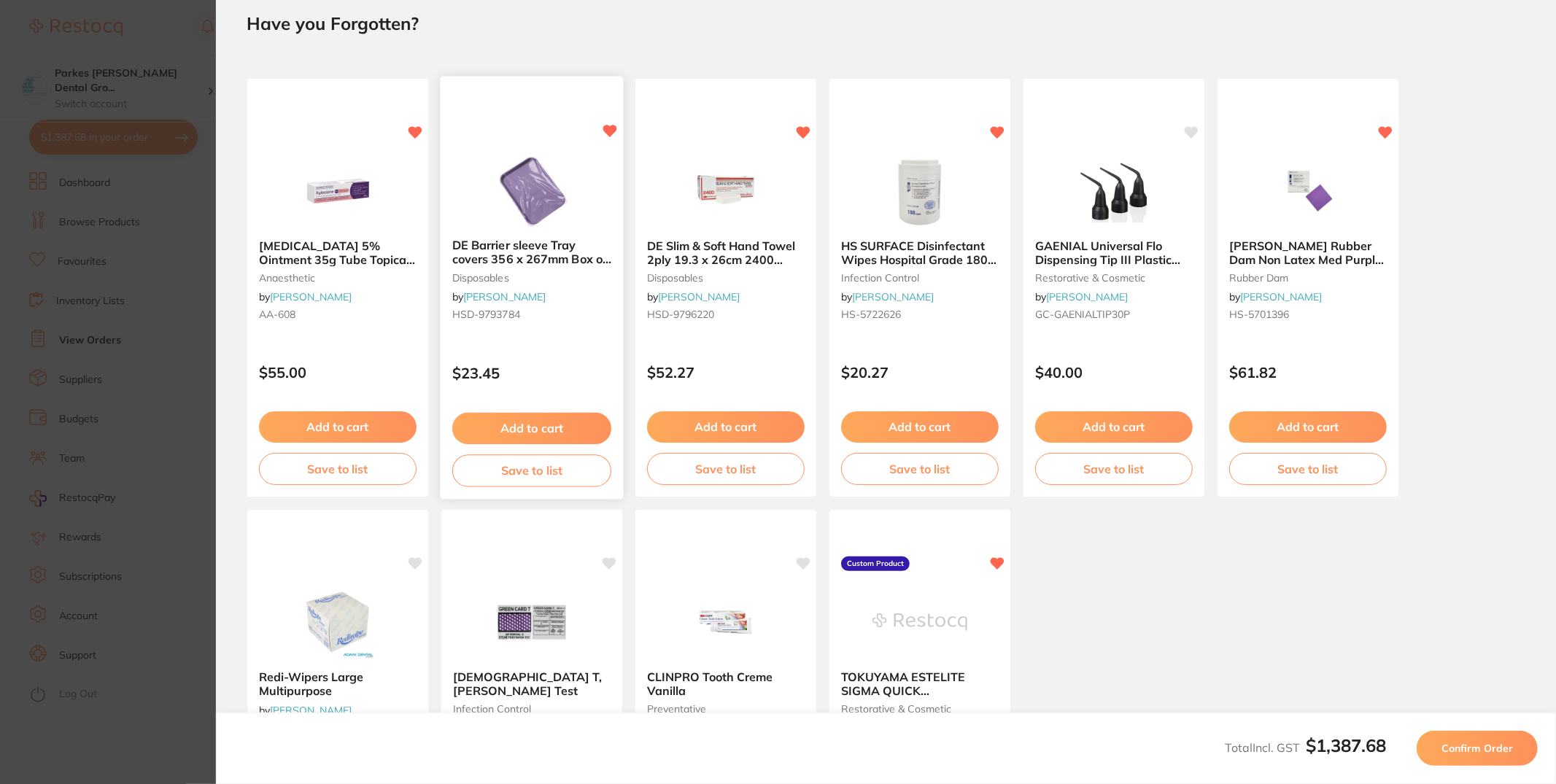
scroll to position [0, 0]
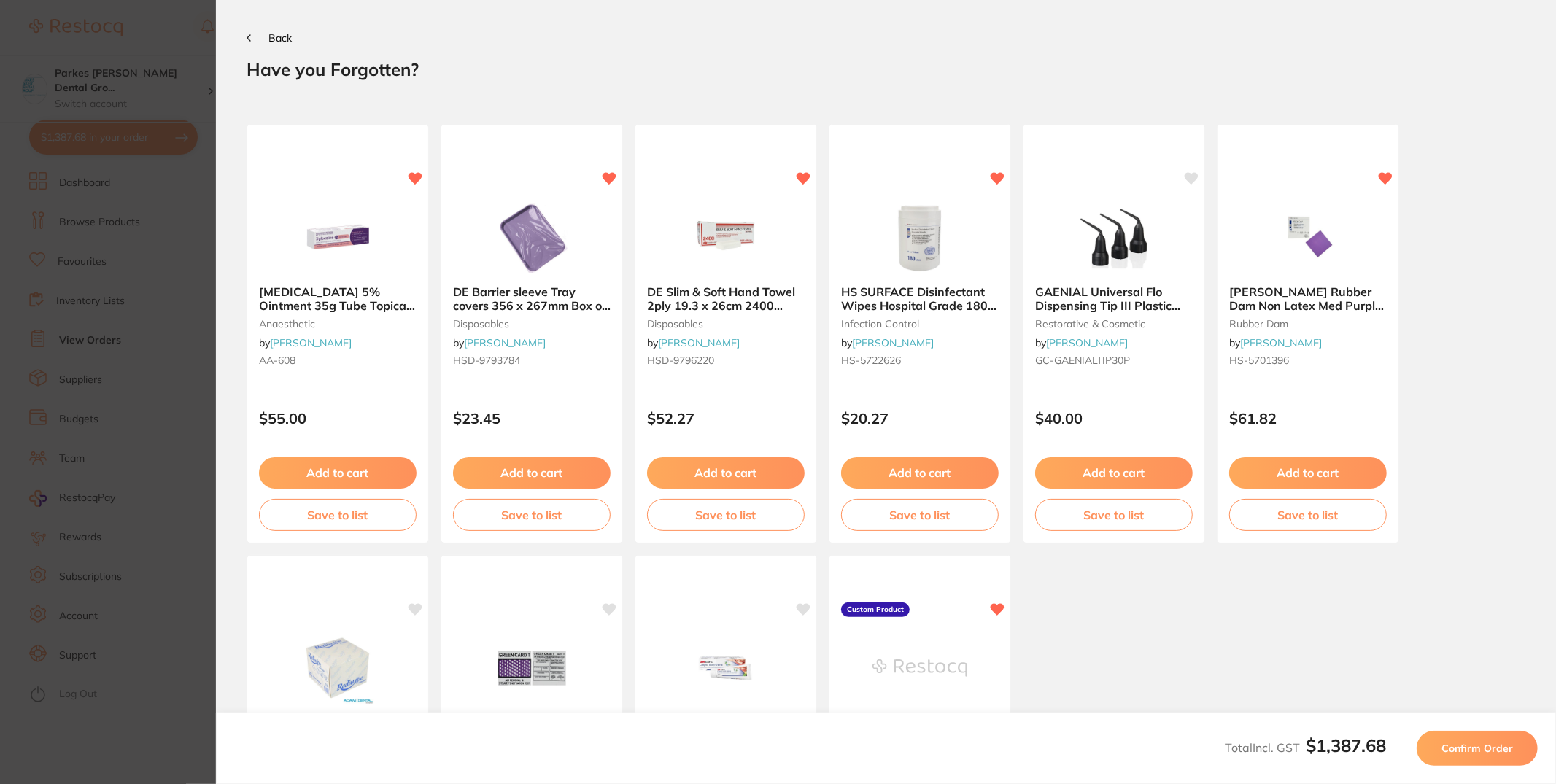
click at [1472, 756] on button "Confirm Order" at bounding box center [1477, 748] width 121 height 35
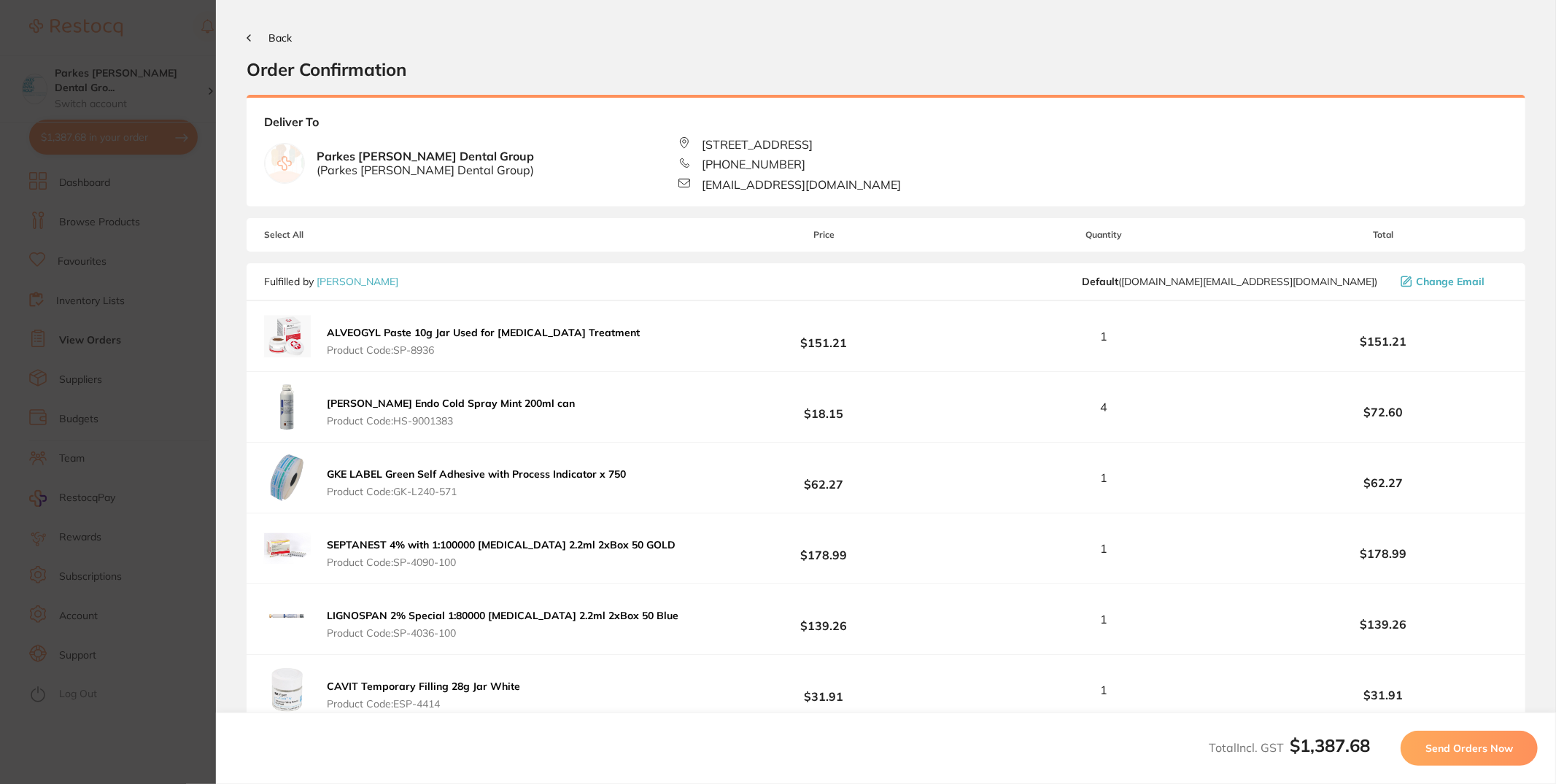
scroll to position [613, 0]
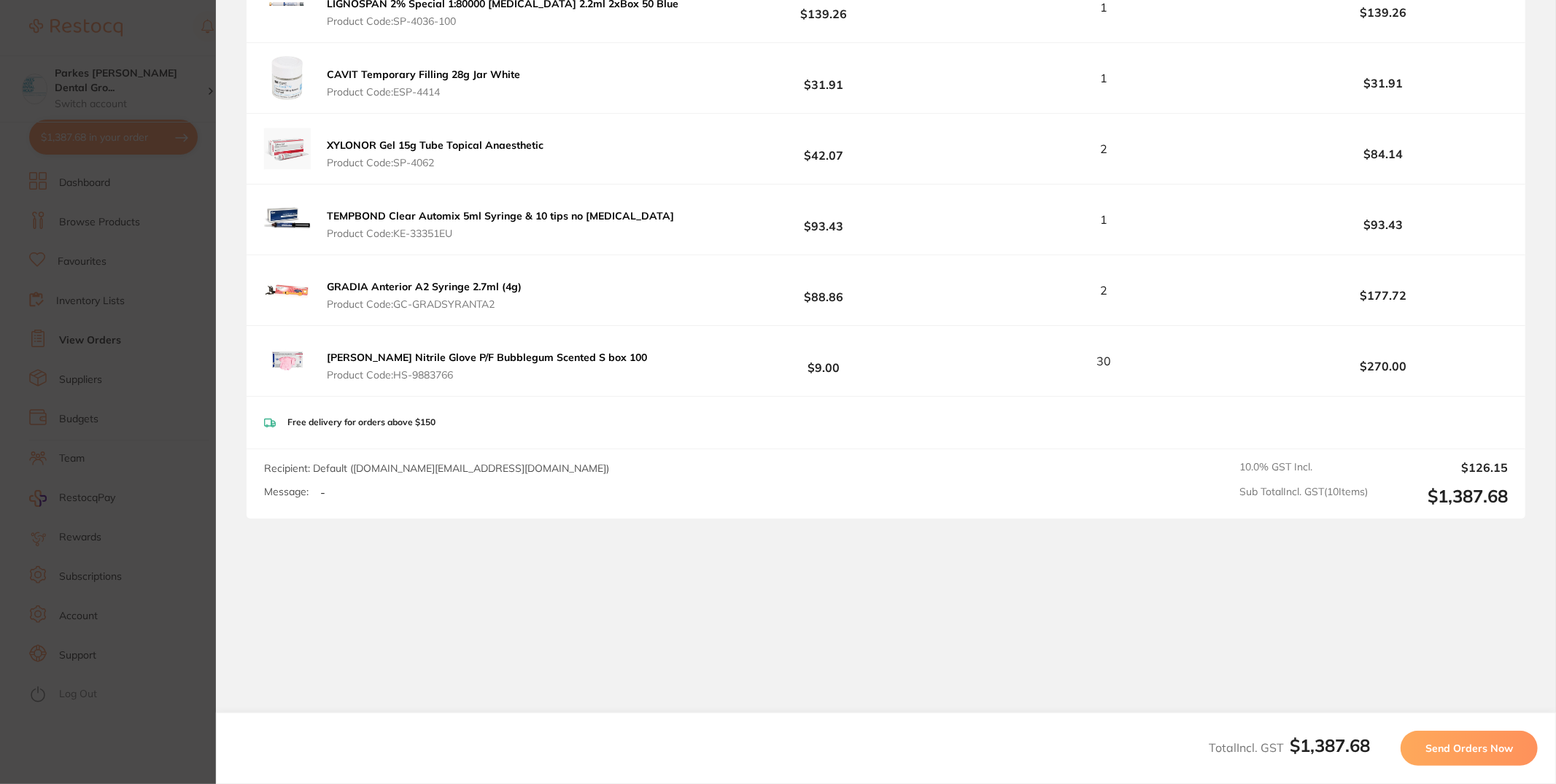
click at [1451, 745] on span "Send Orders Now" at bounding box center [1469, 747] width 87 height 13
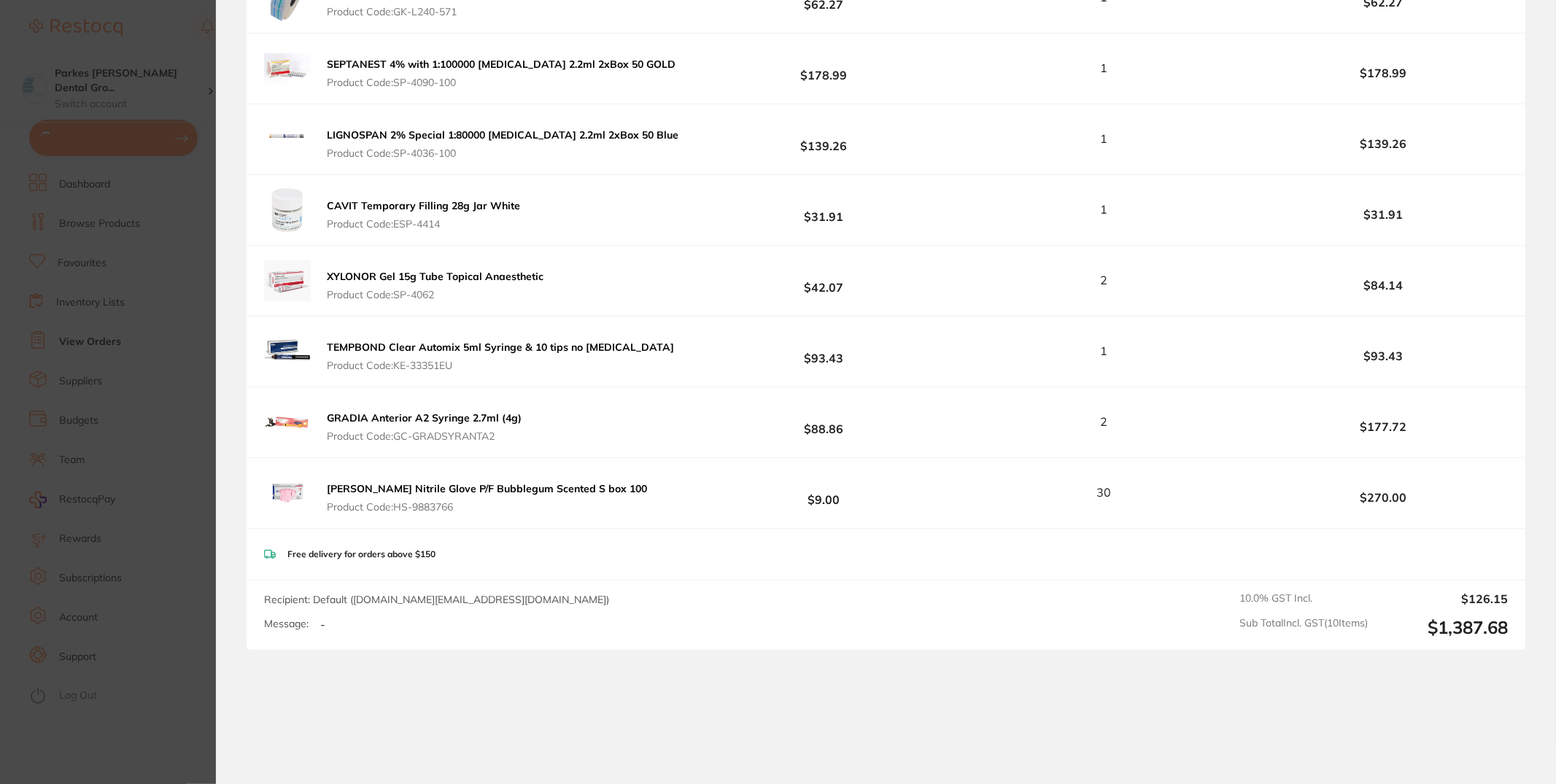
scroll to position [0, 0]
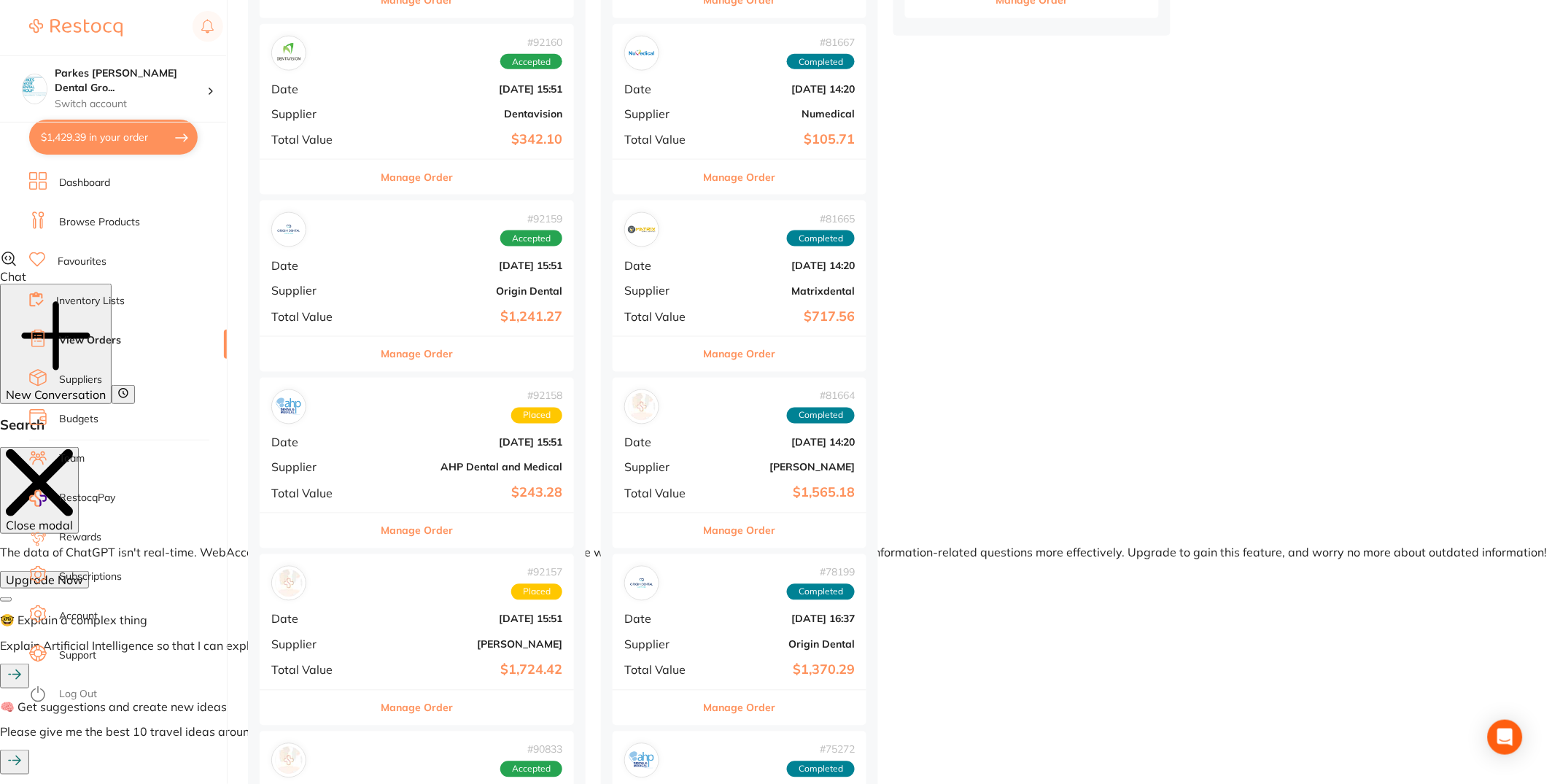
scroll to position [776, 0]
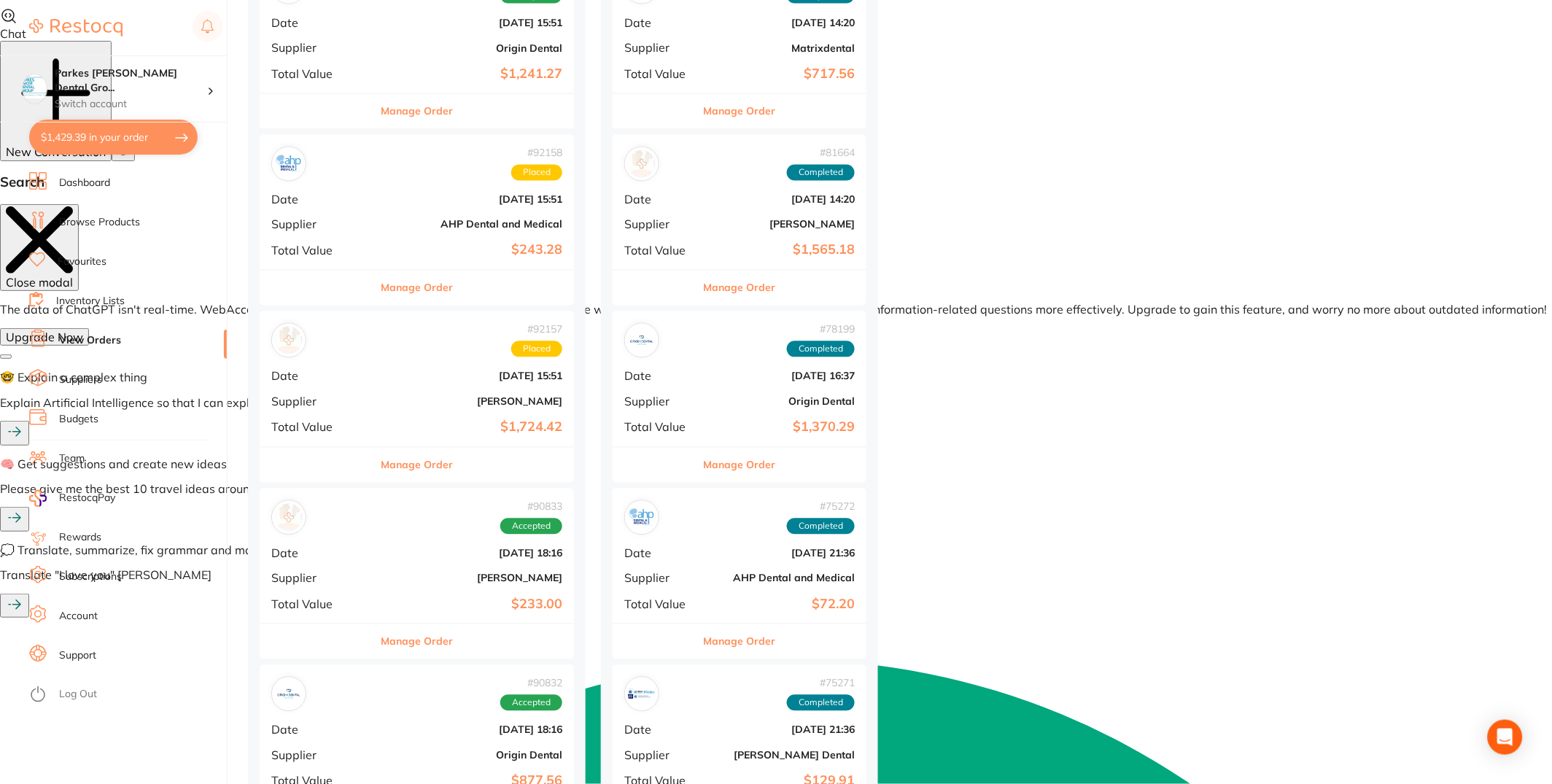
click at [402, 400] on b "[PERSON_NAME]" at bounding box center [469, 402] width 186 height 12
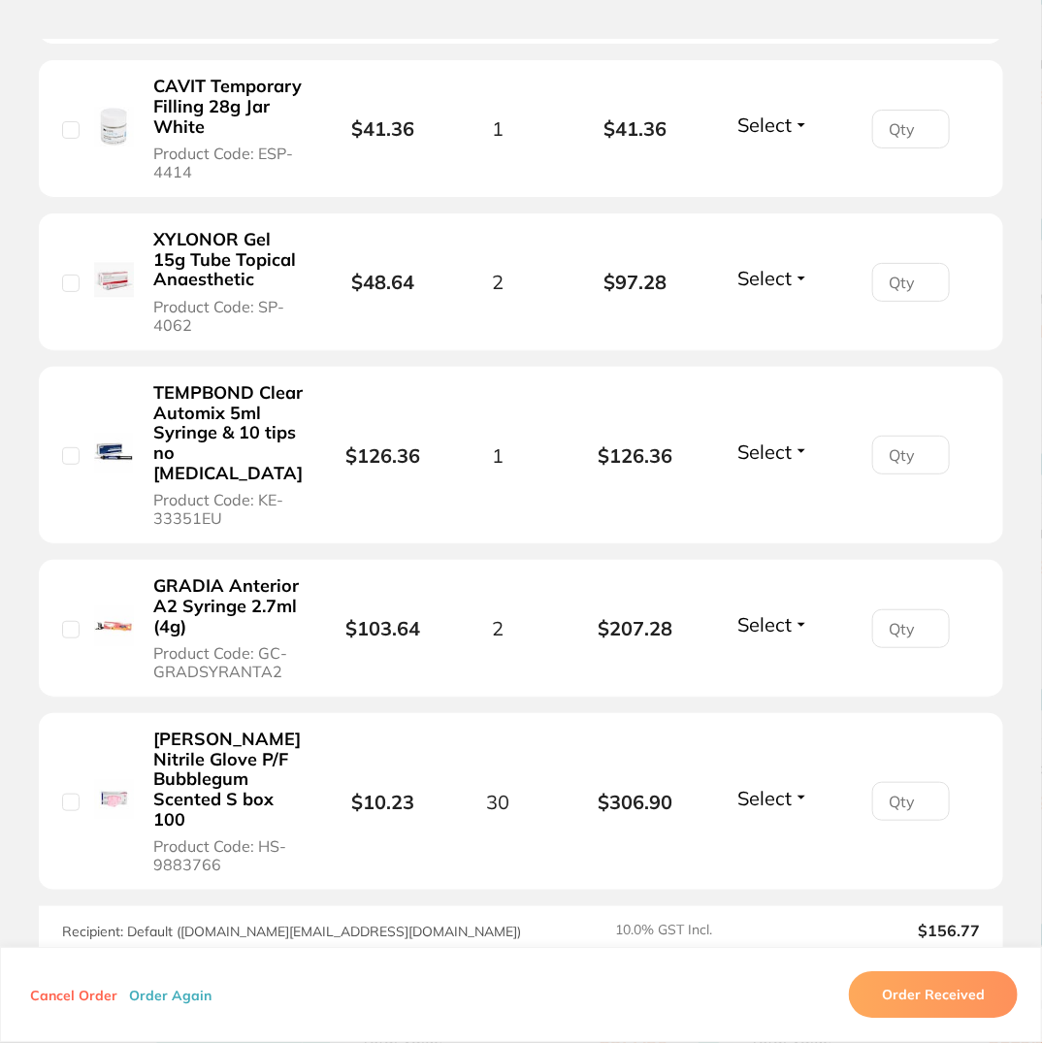
scroll to position [1535, 0]
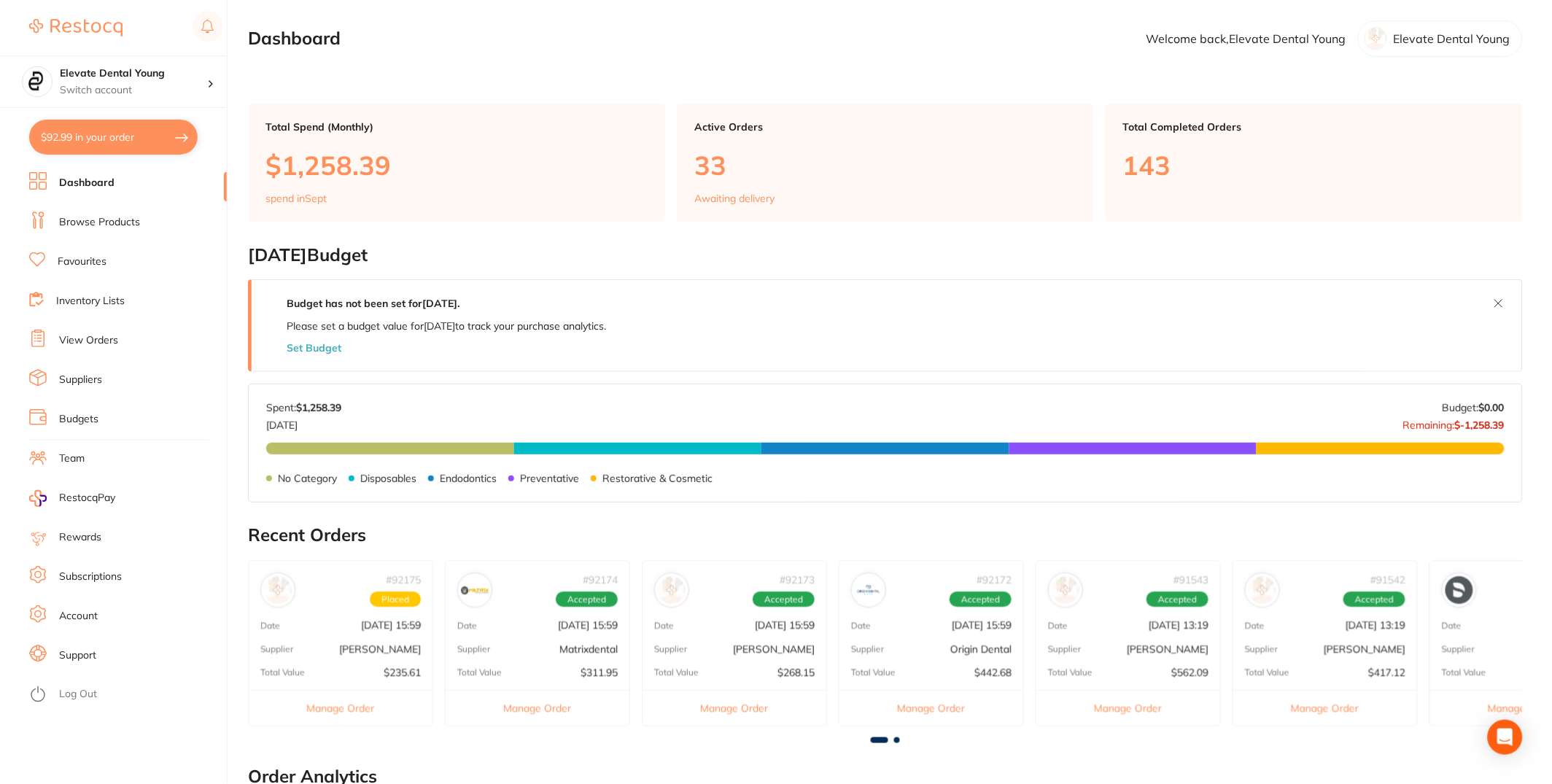
click at [92, 341] on link "View Orders" at bounding box center [89, 340] width 59 height 14
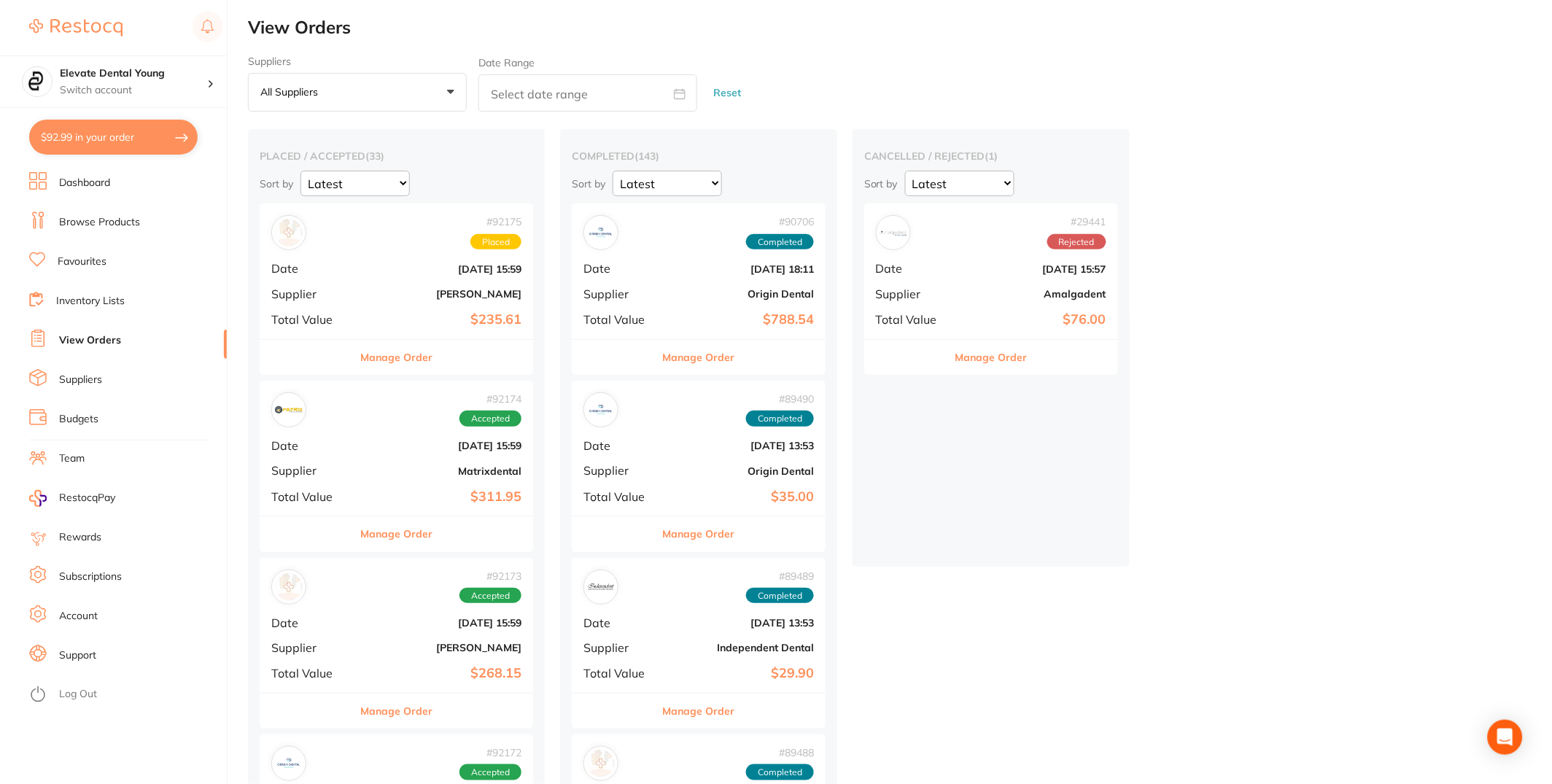
click at [423, 354] on button "Manage Order" at bounding box center [396, 357] width 72 height 35
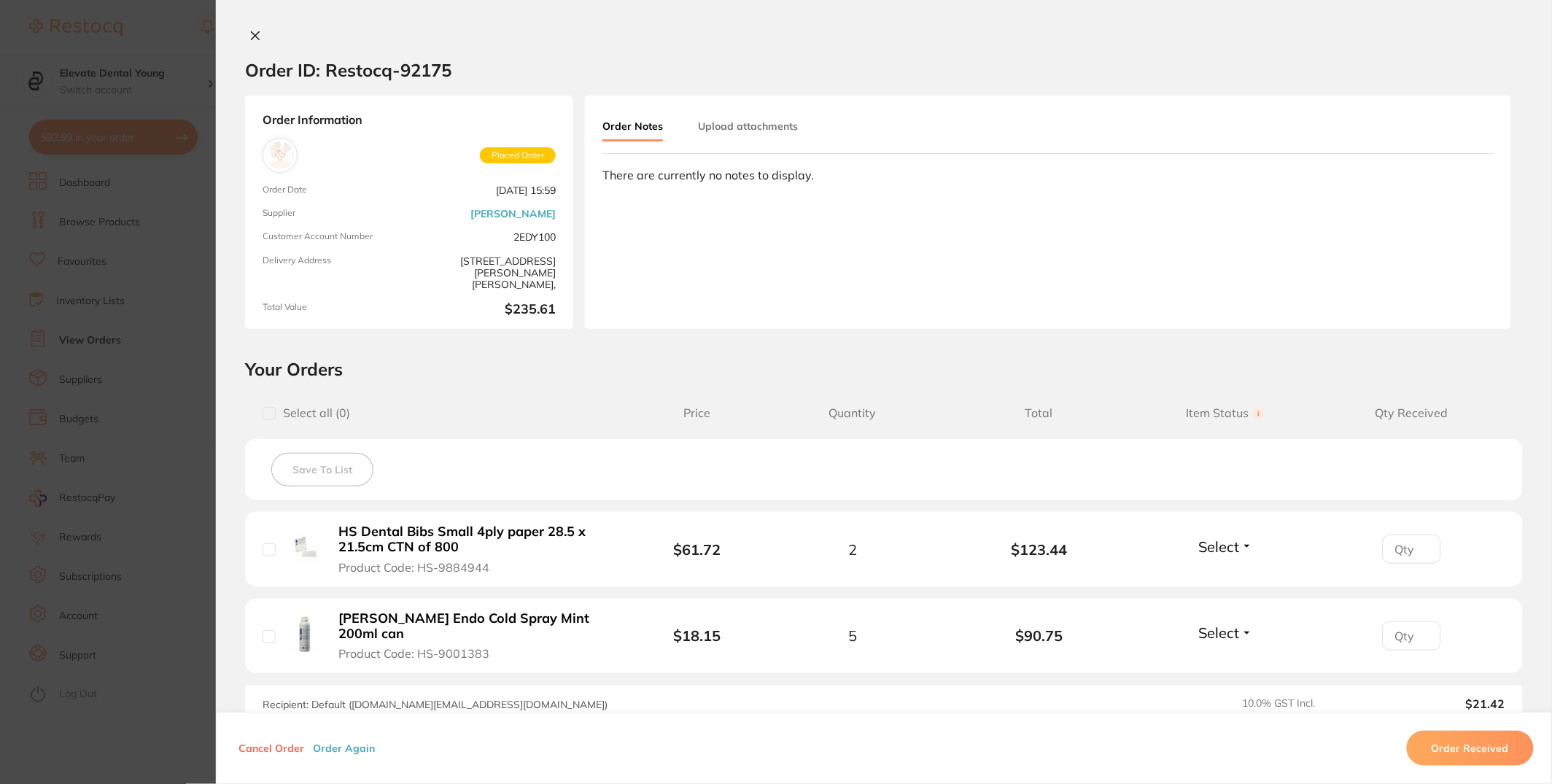
click at [353, 749] on button "Order Again" at bounding box center [344, 747] width 71 height 13
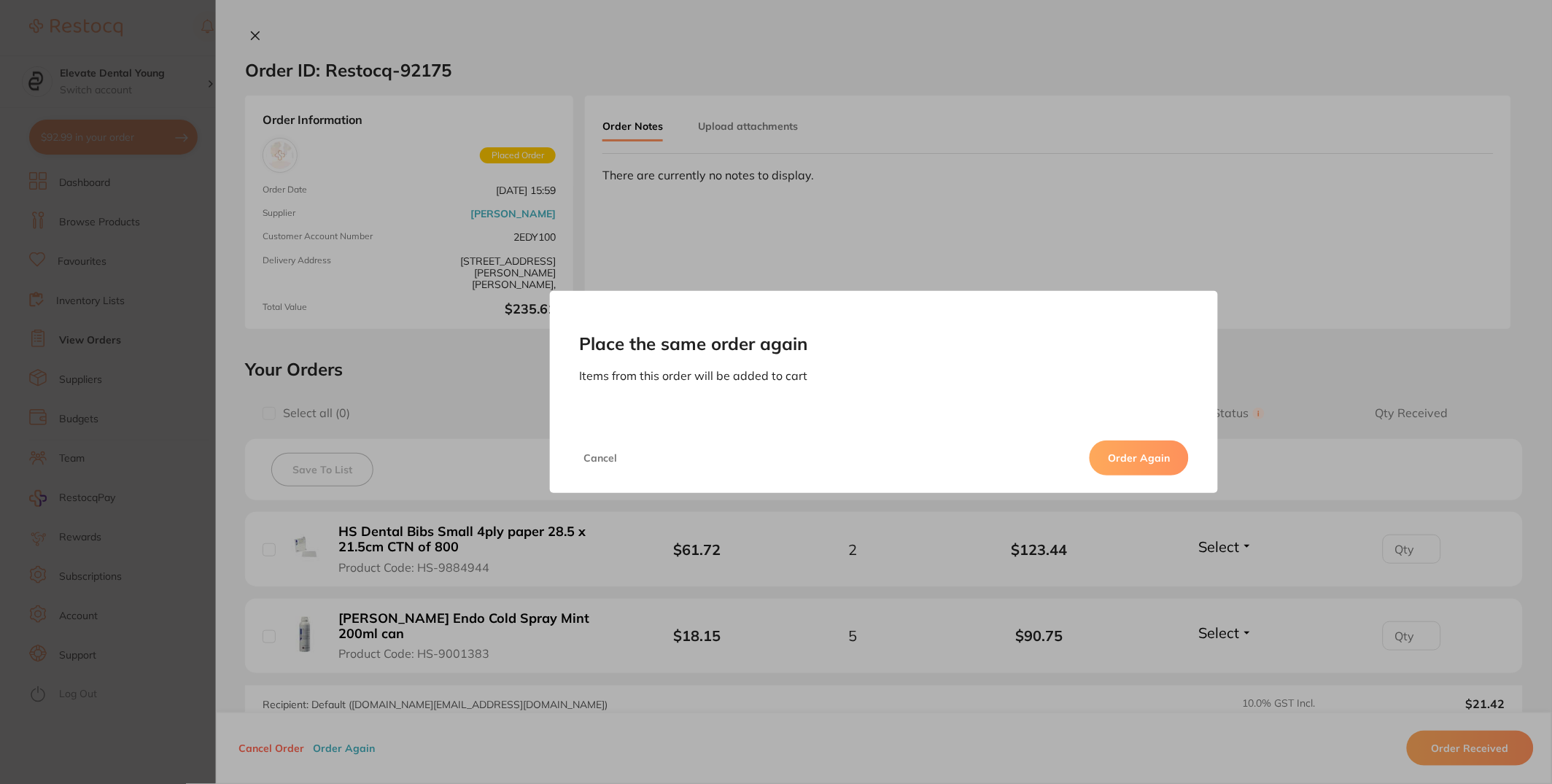
click at [1136, 444] on button "Order Again" at bounding box center [1139, 458] width 99 height 35
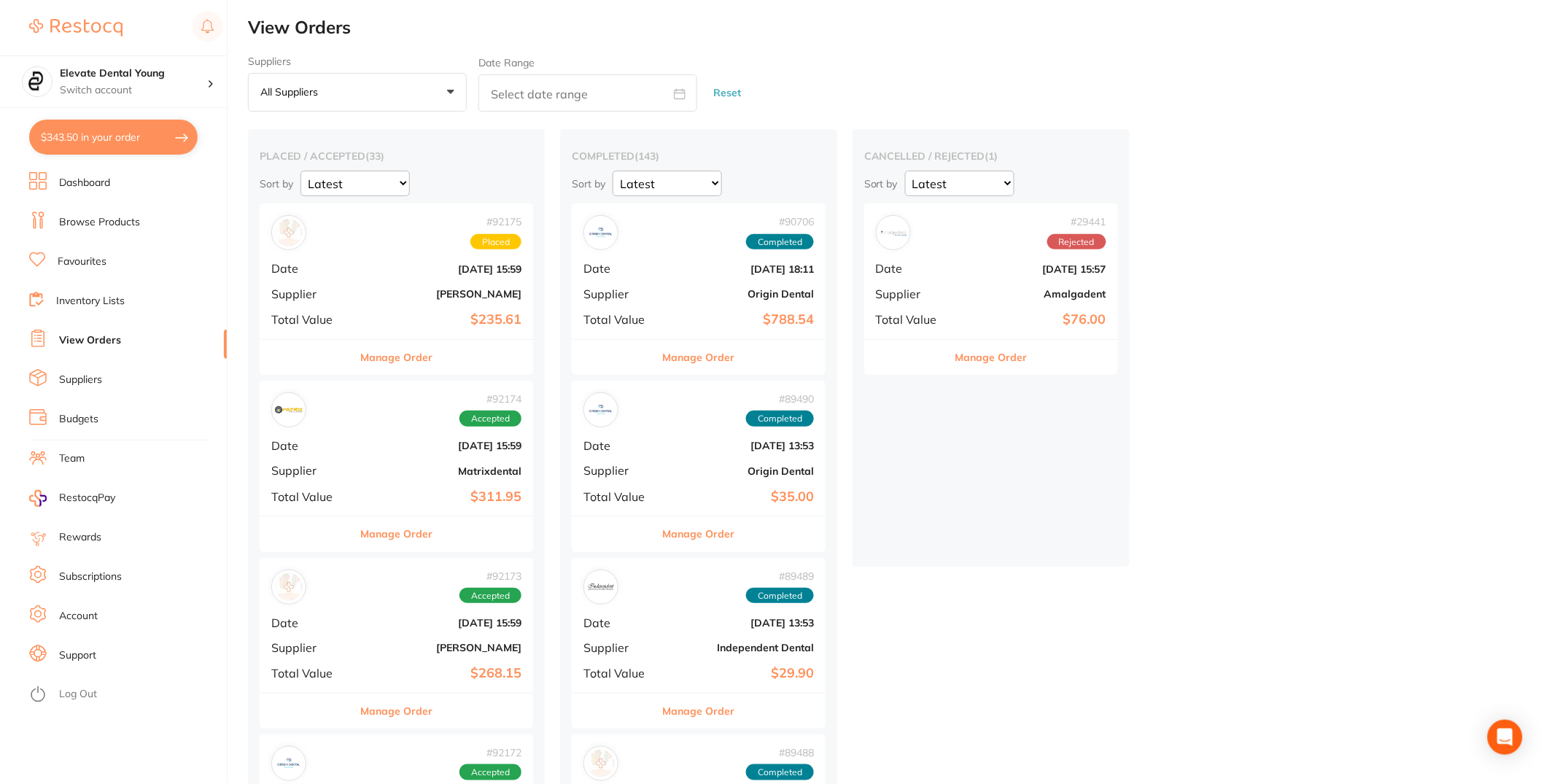
click at [95, 141] on button "$343.50 in your order" at bounding box center [114, 137] width 168 height 35
checkbox input "true"
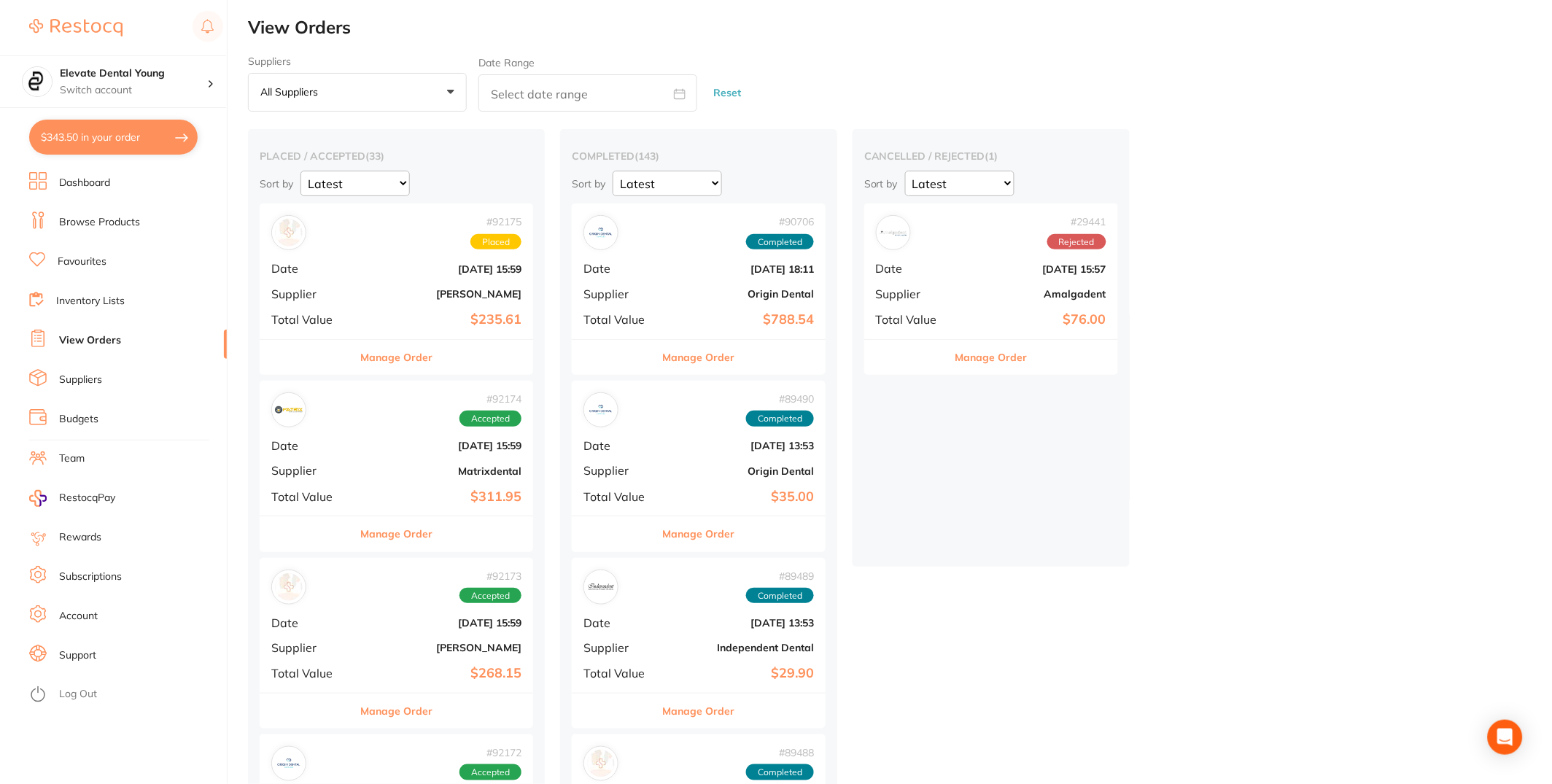
checkbox input "true"
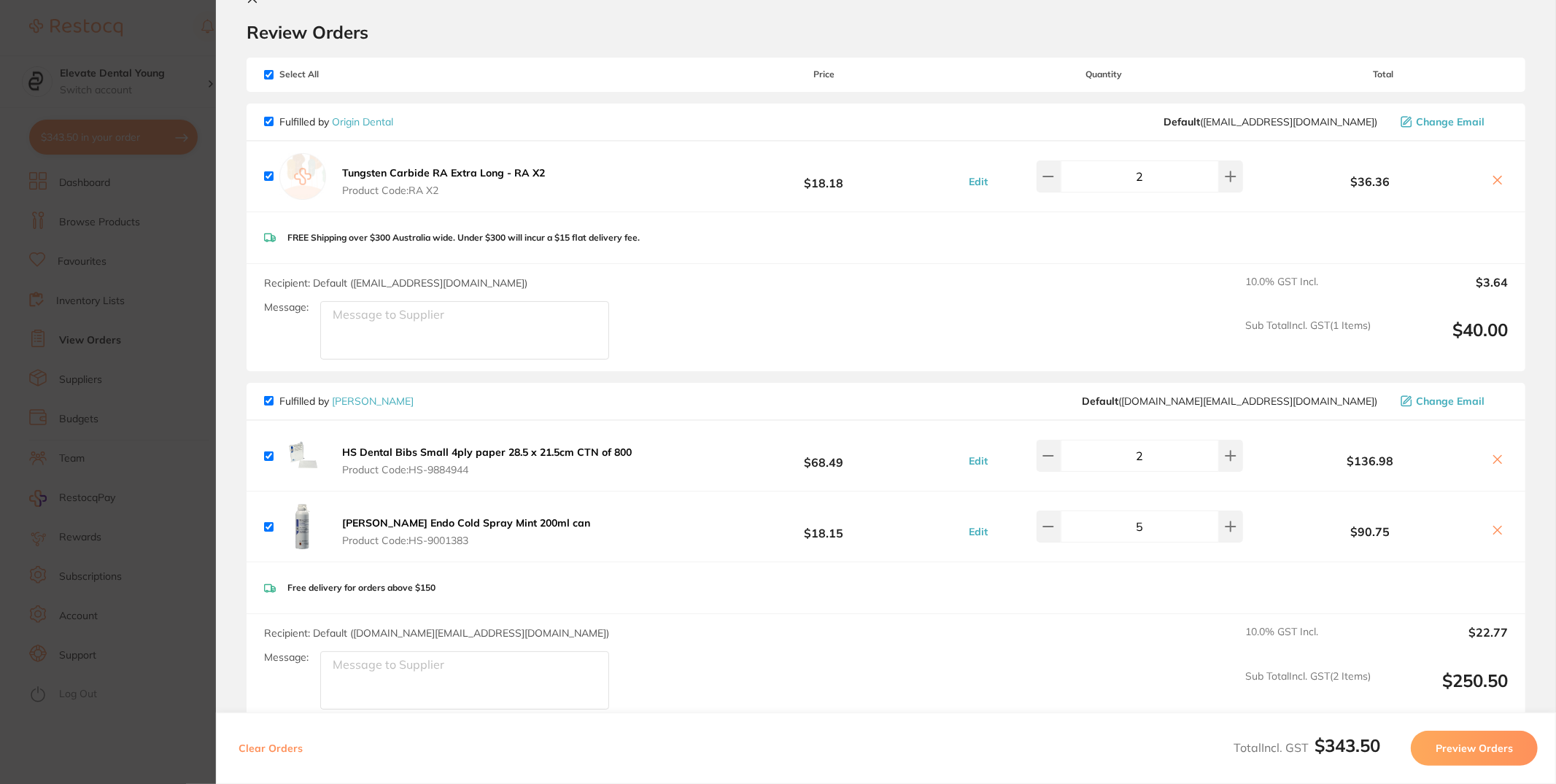
scroll to position [38, 0]
click at [1467, 746] on button "Preview Orders" at bounding box center [1474, 748] width 127 height 35
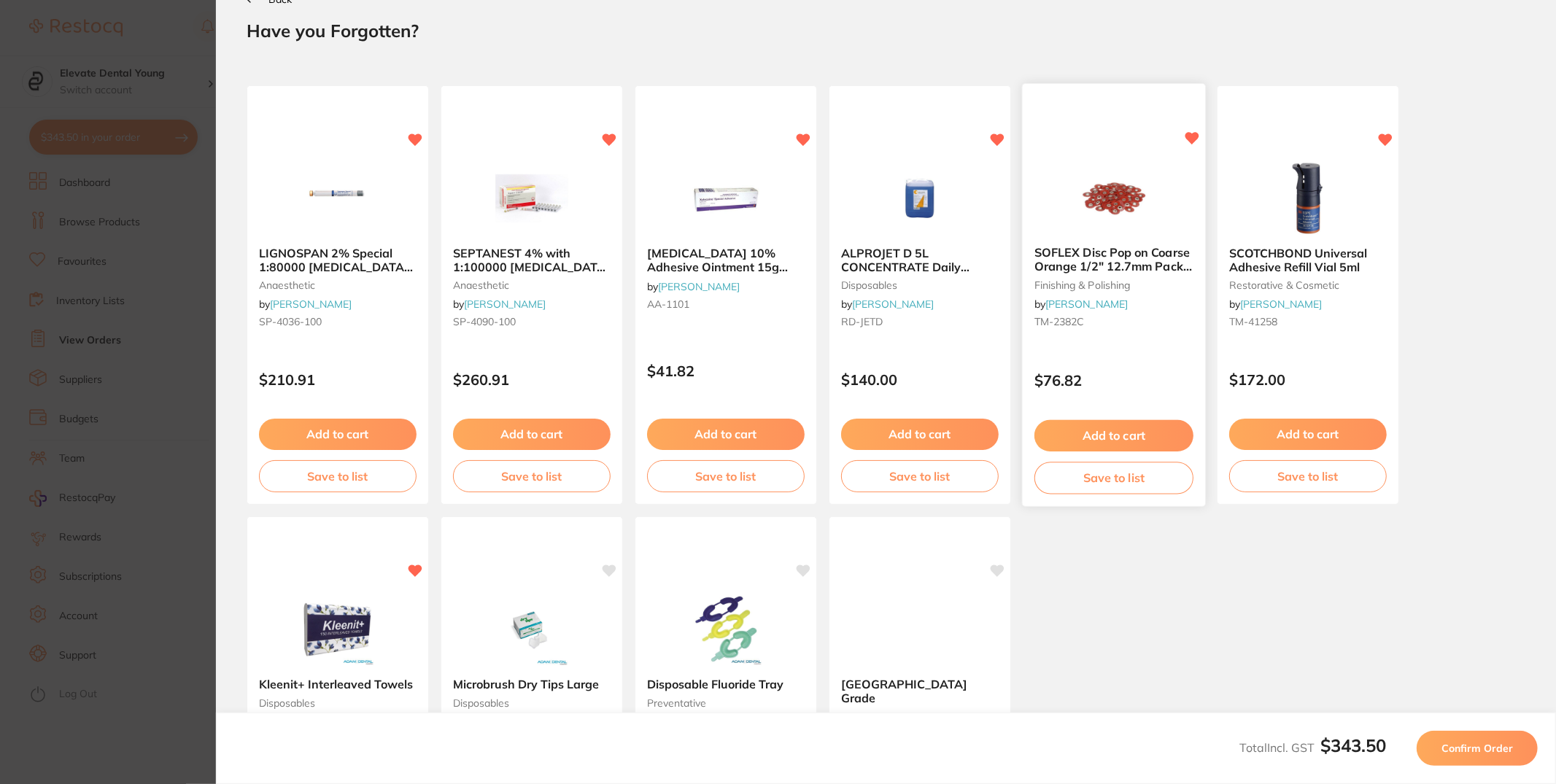
scroll to position [0, 0]
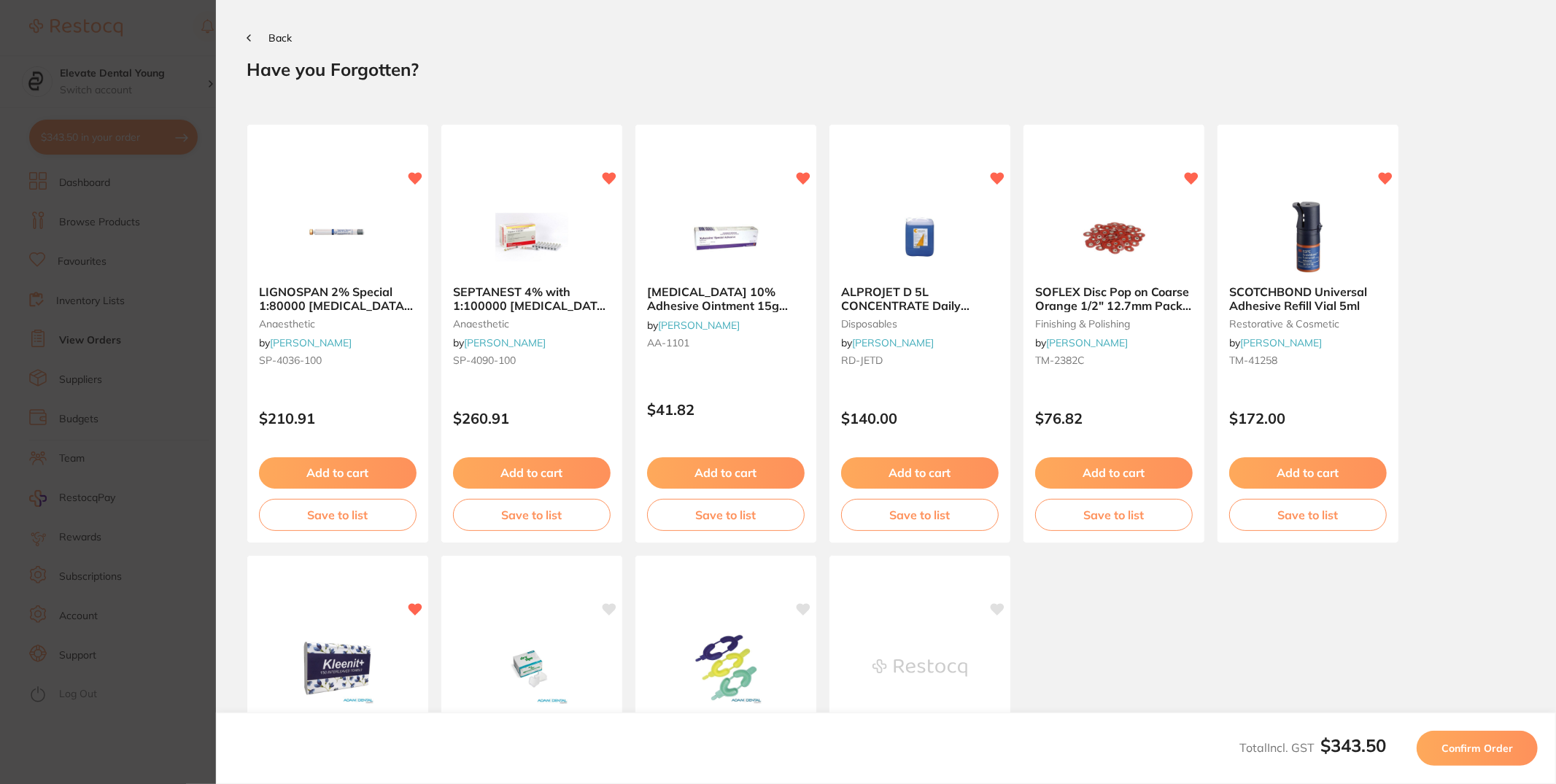
click at [265, 38] on button "Back" at bounding box center [269, 38] width 45 height 12
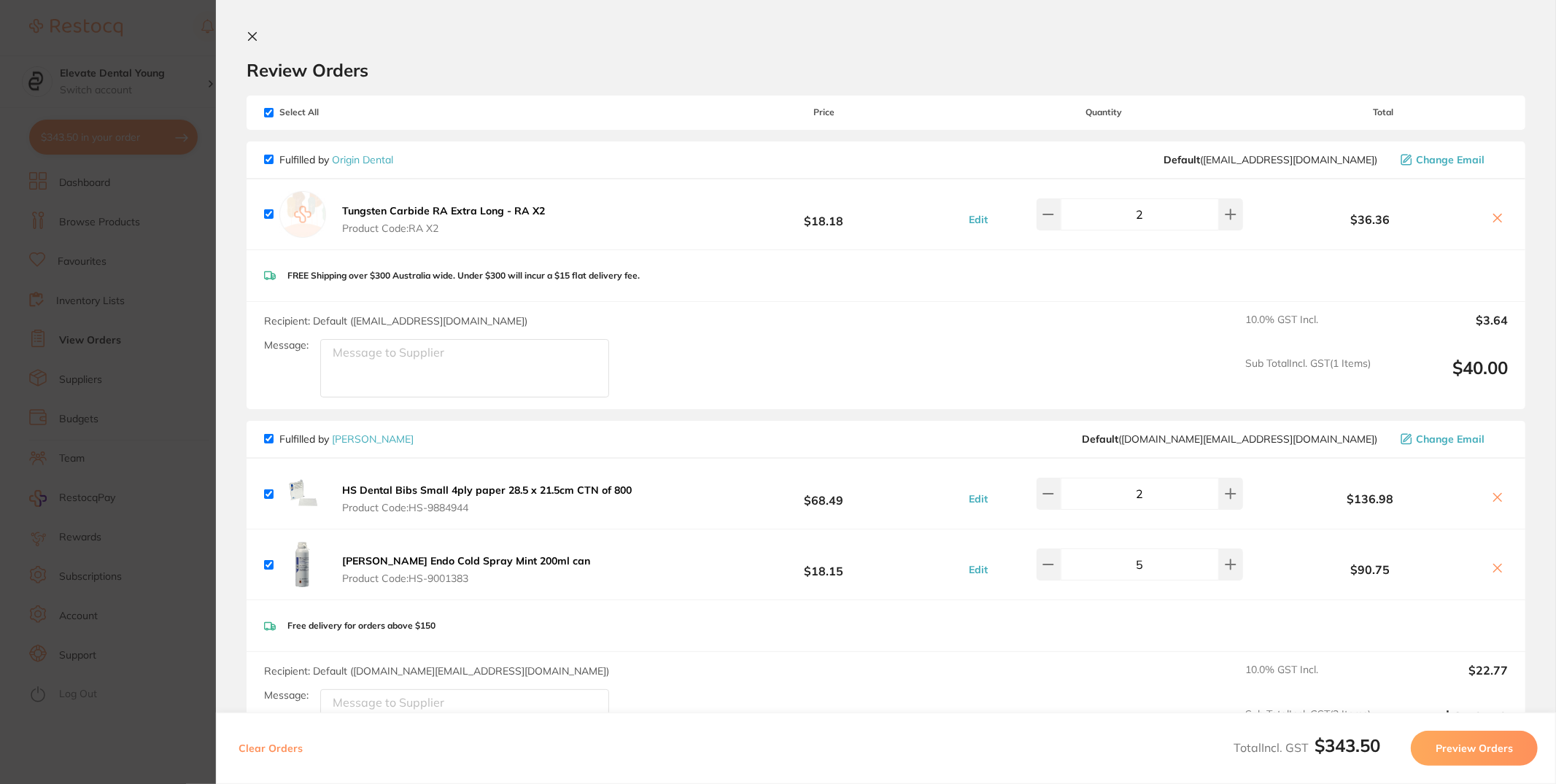
click at [269, 109] on input "checkbox" at bounding box center [268, 113] width 10 height 10
checkbox input "false"
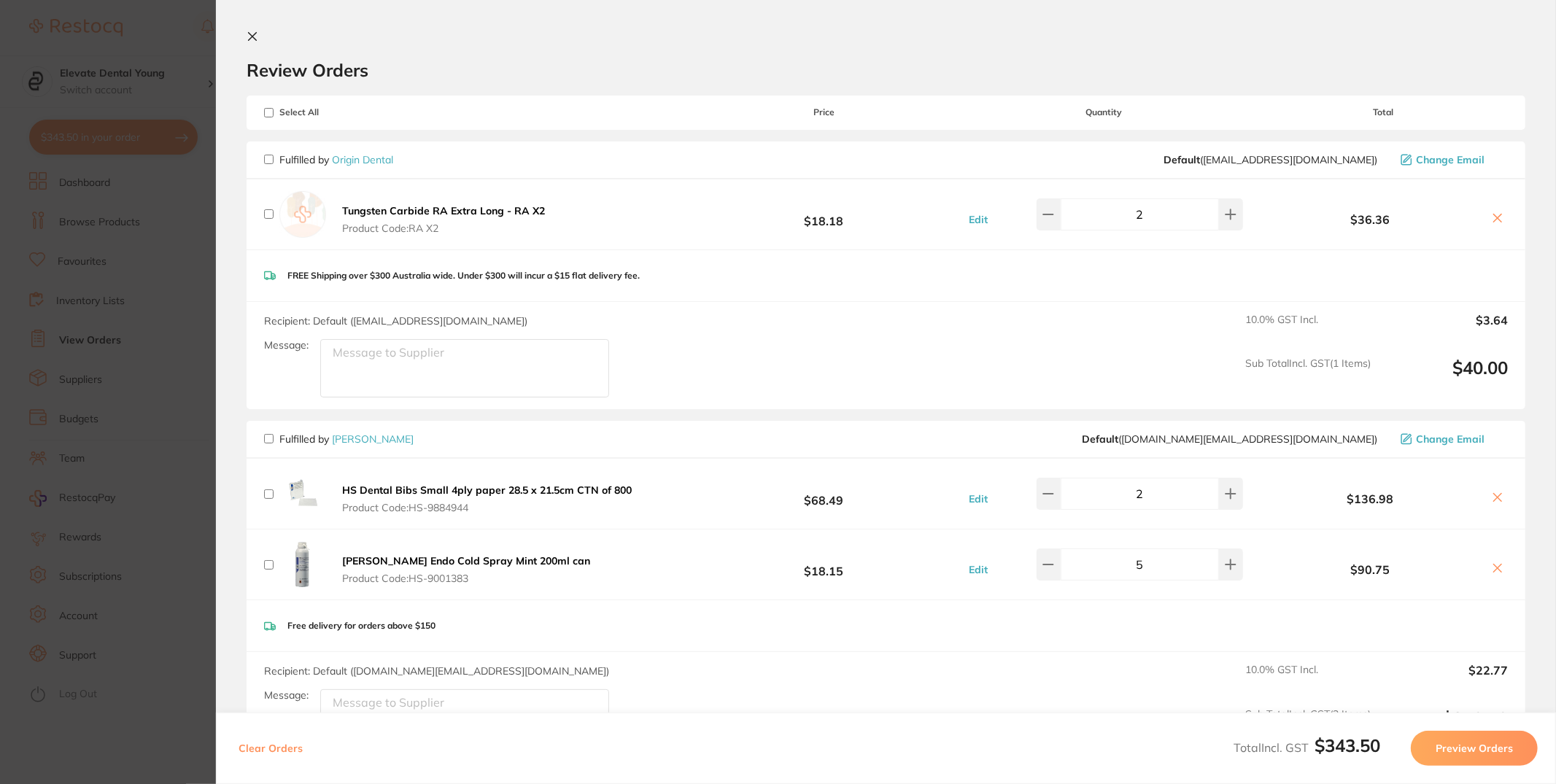
checkbox input "false"
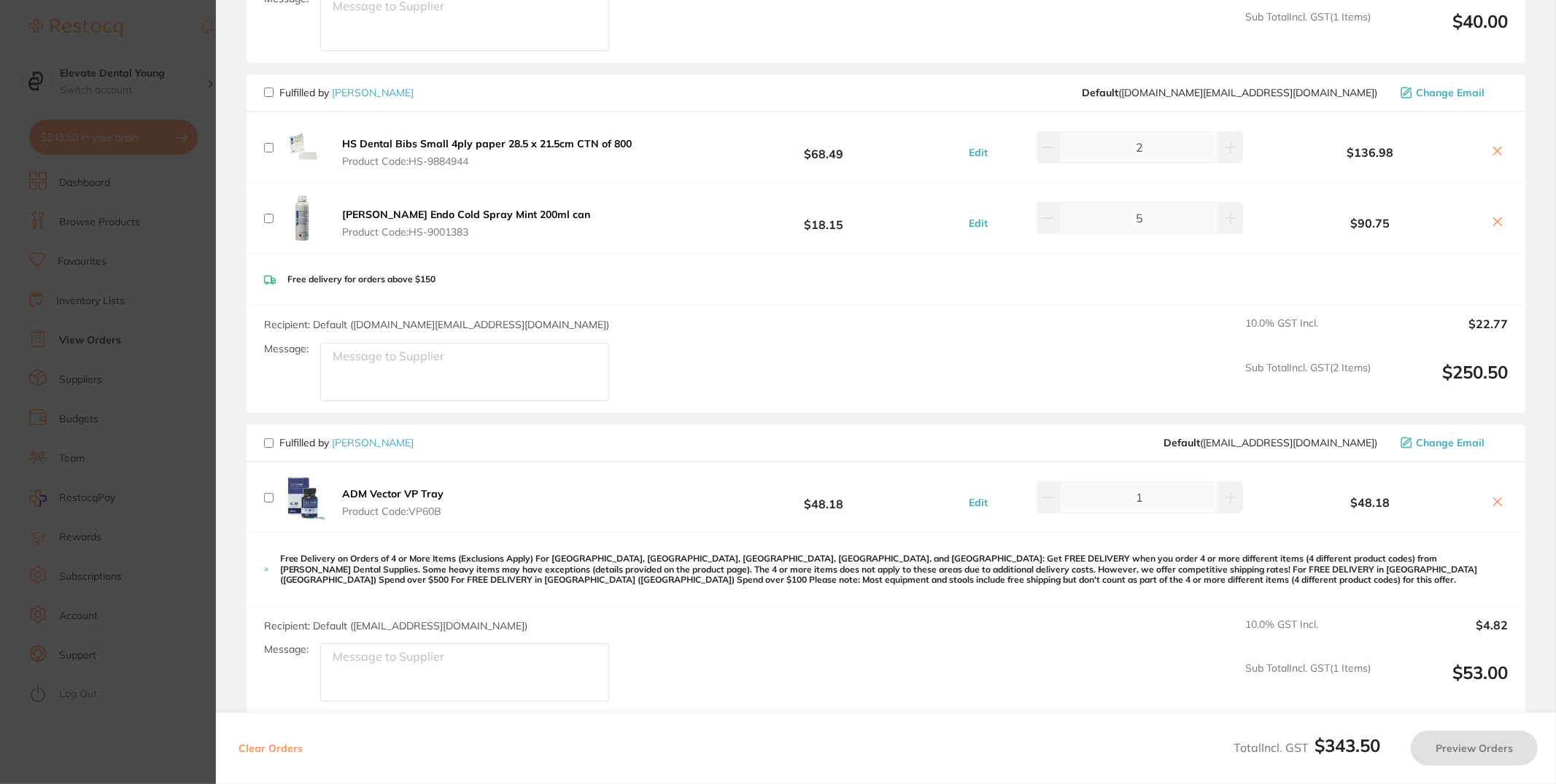
scroll to position [368, 0]
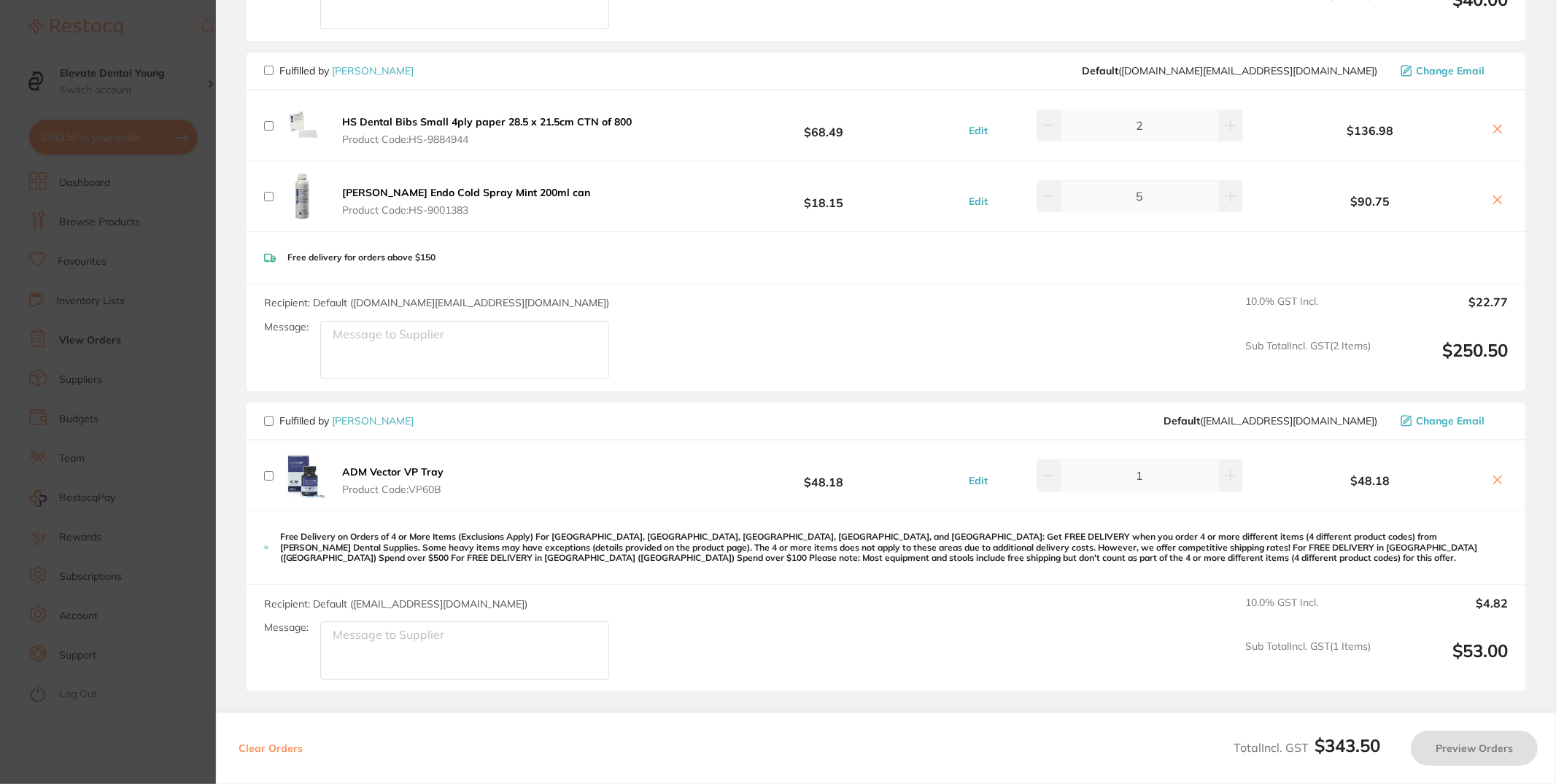
click at [273, 64] on span "Fulfilled by Henry Schein Halas" at bounding box center [338, 70] width 150 height 13
click at [268, 65] on input "checkbox" at bounding box center [268, 70] width 10 height 10
checkbox input "true"
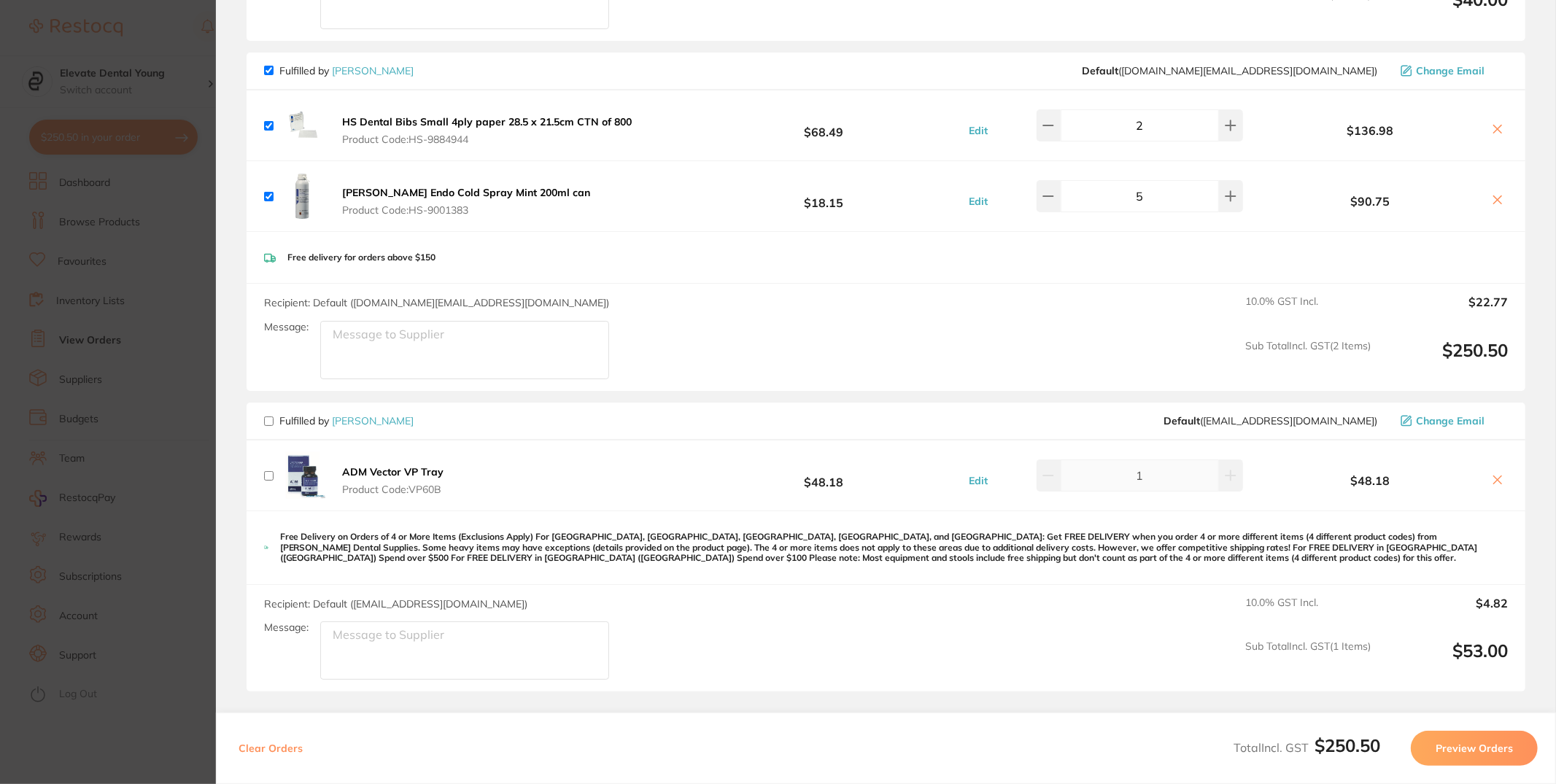
click at [1451, 759] on button "Preview Orders" at bounding box center [1474, 748] width 127 height 35
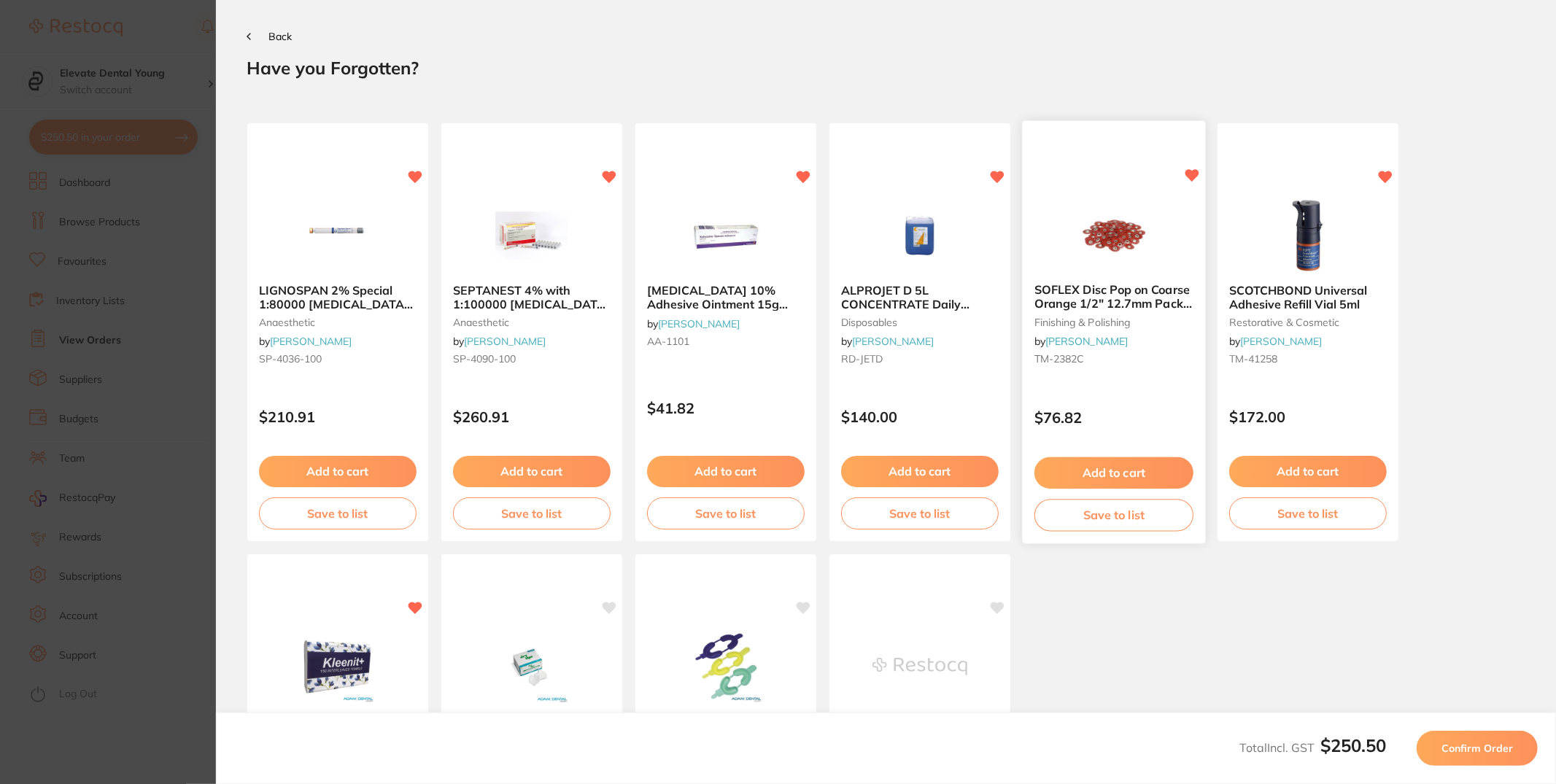
scroll to position [0, 0]
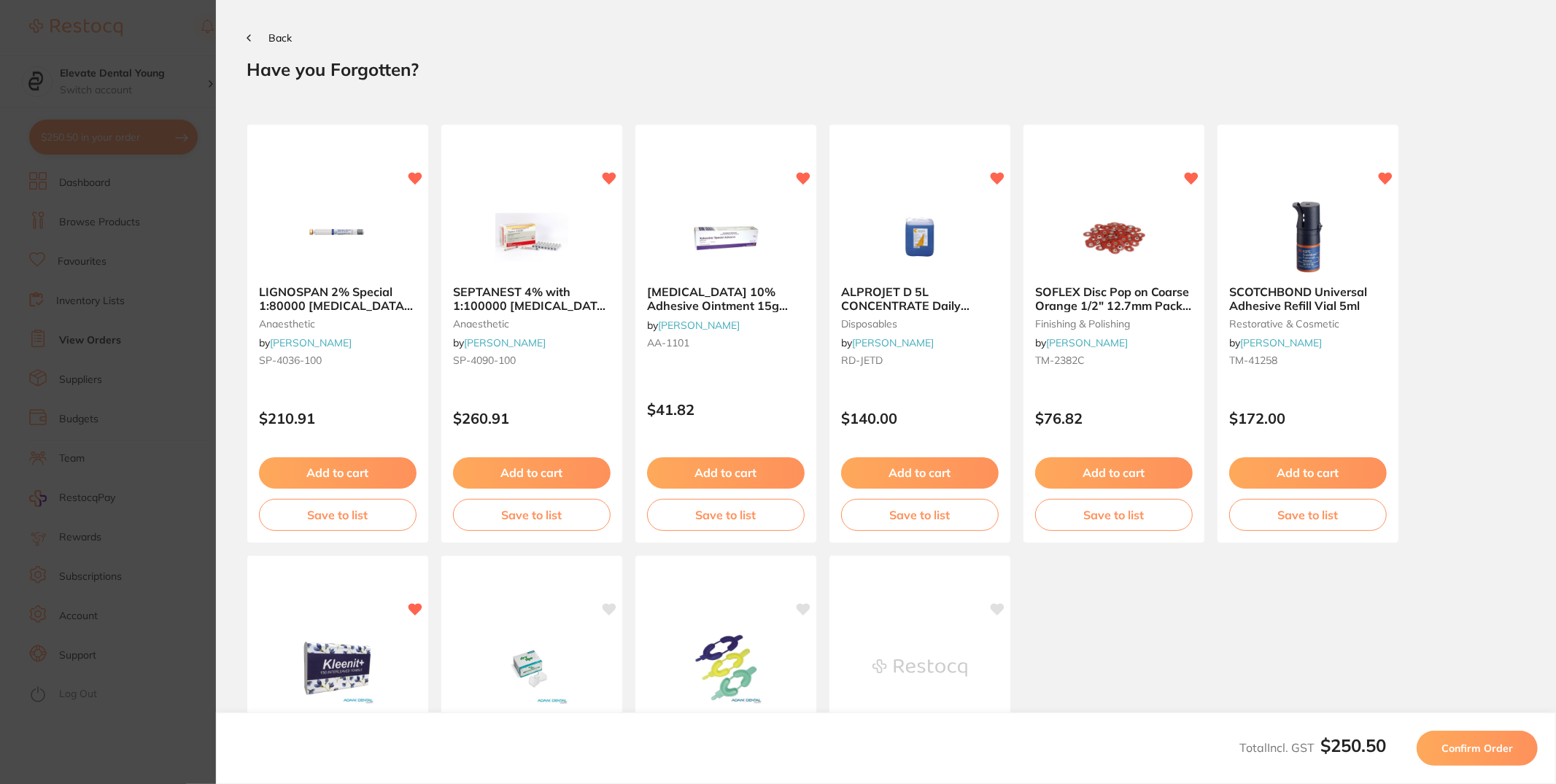
click at [1465, 750] on span "Confirm Order" at bounding box center [1477, 747] width 71 height 13
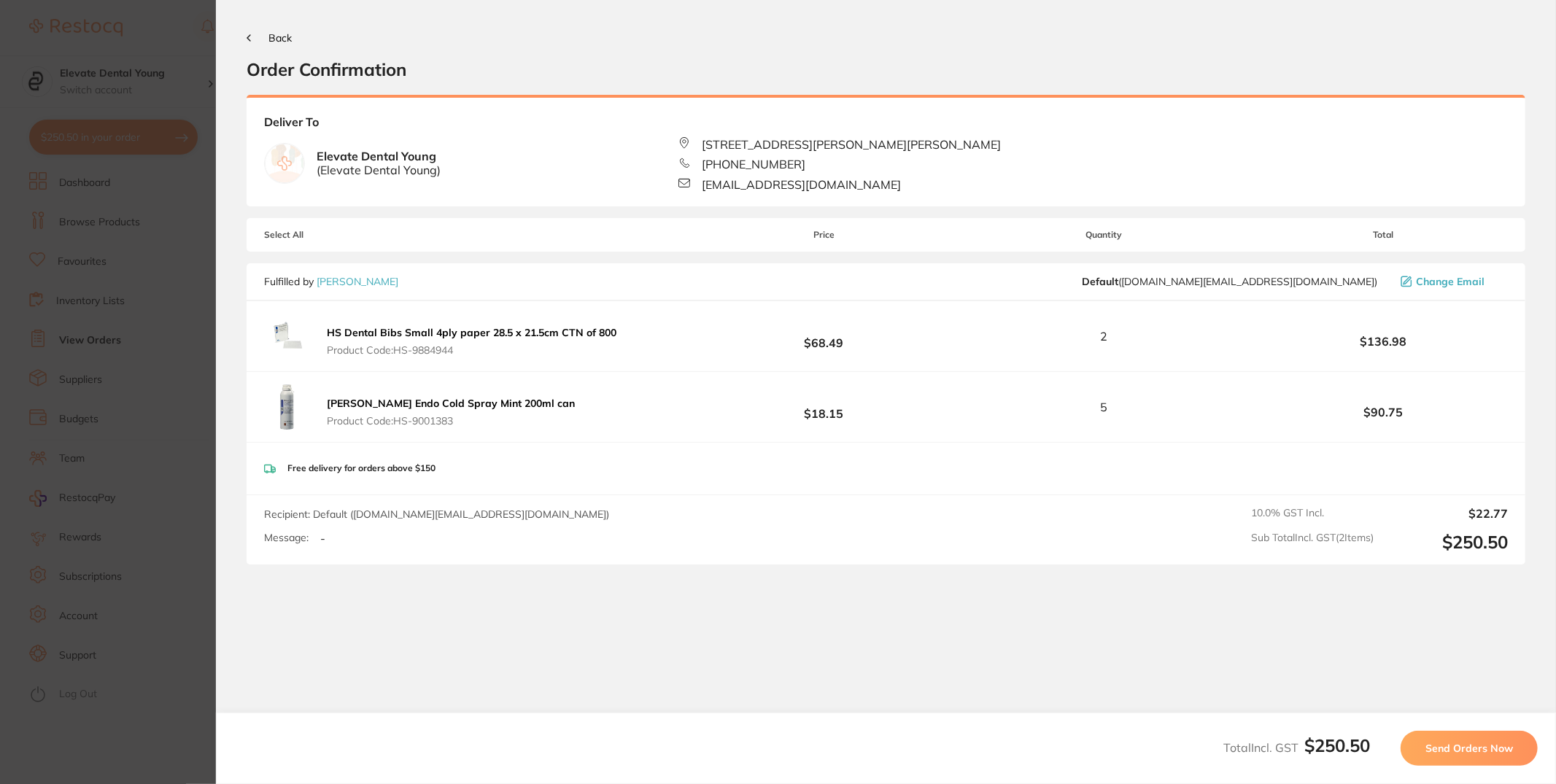
click at [1451, 743] on span "Send Orders Now" at bounding box center [1469, 747] width 87 height 13
